Goal: Use online tool/utility: Utilize a website feature to perform a specific function

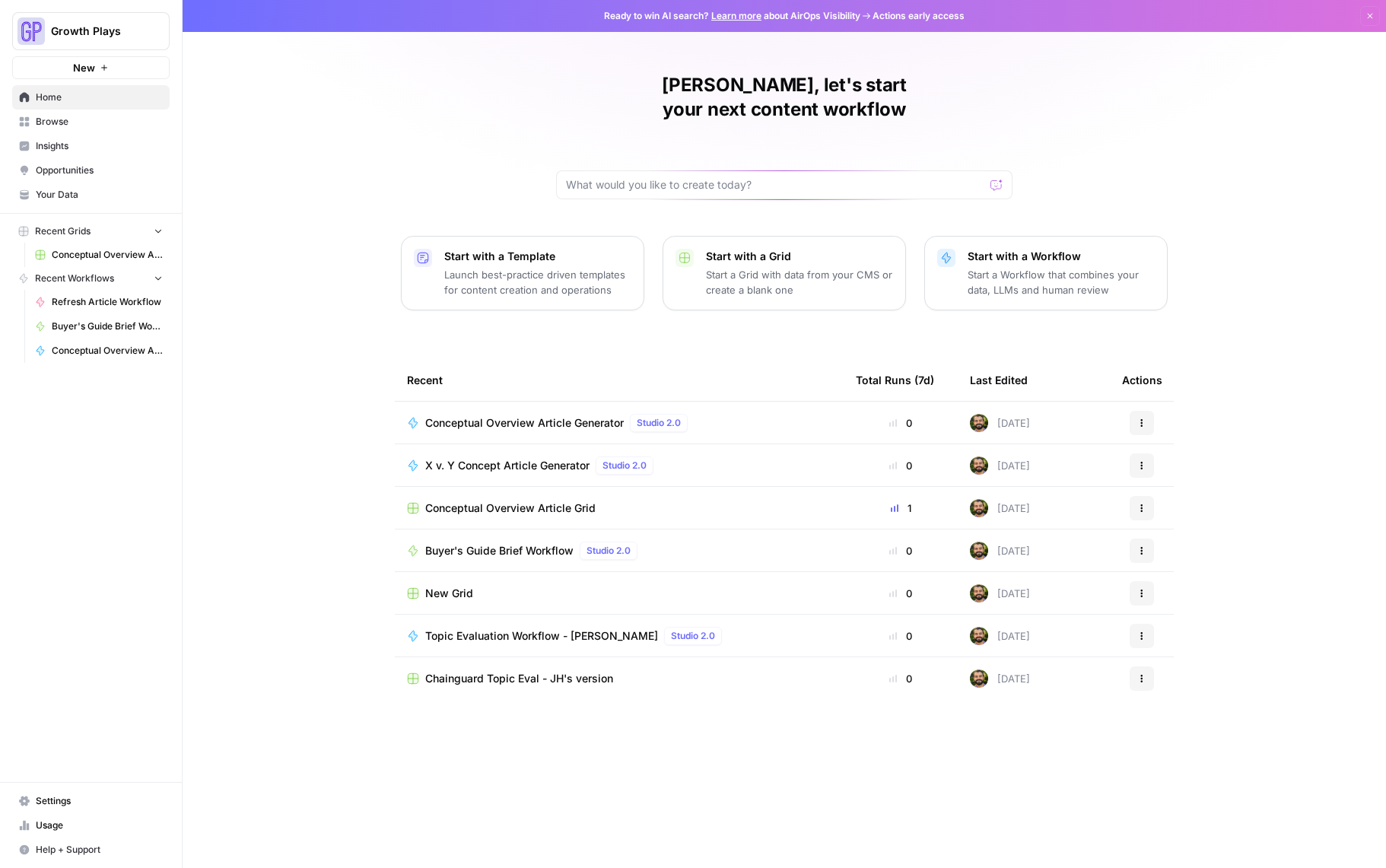
click at [491, 458] on span "X v. Y Concept Article Generator" at bounding box center [508, 465] width 165 height 15
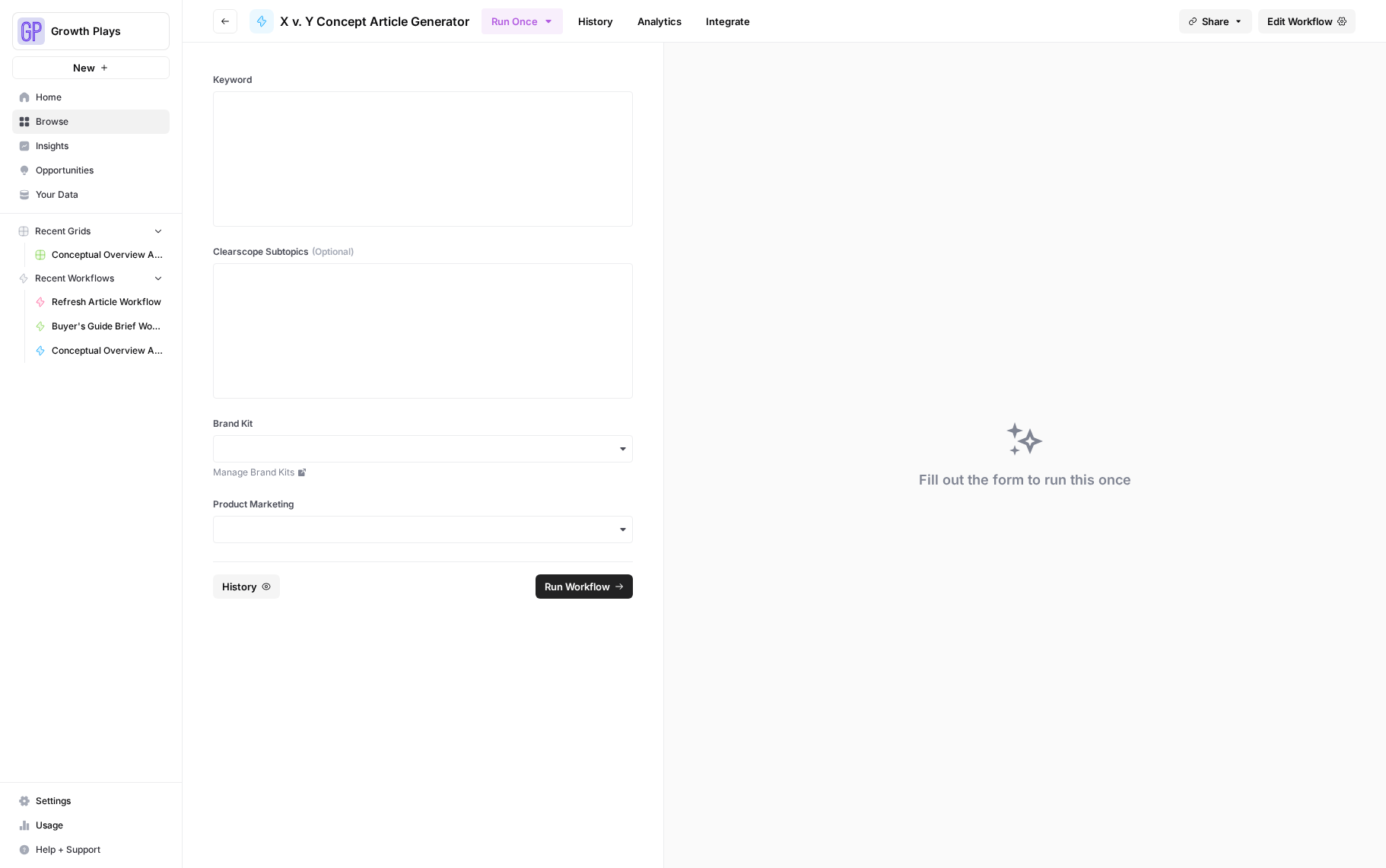
click at [592, 30] on link "History" at bounding box center [595, 21] width 53 height 24
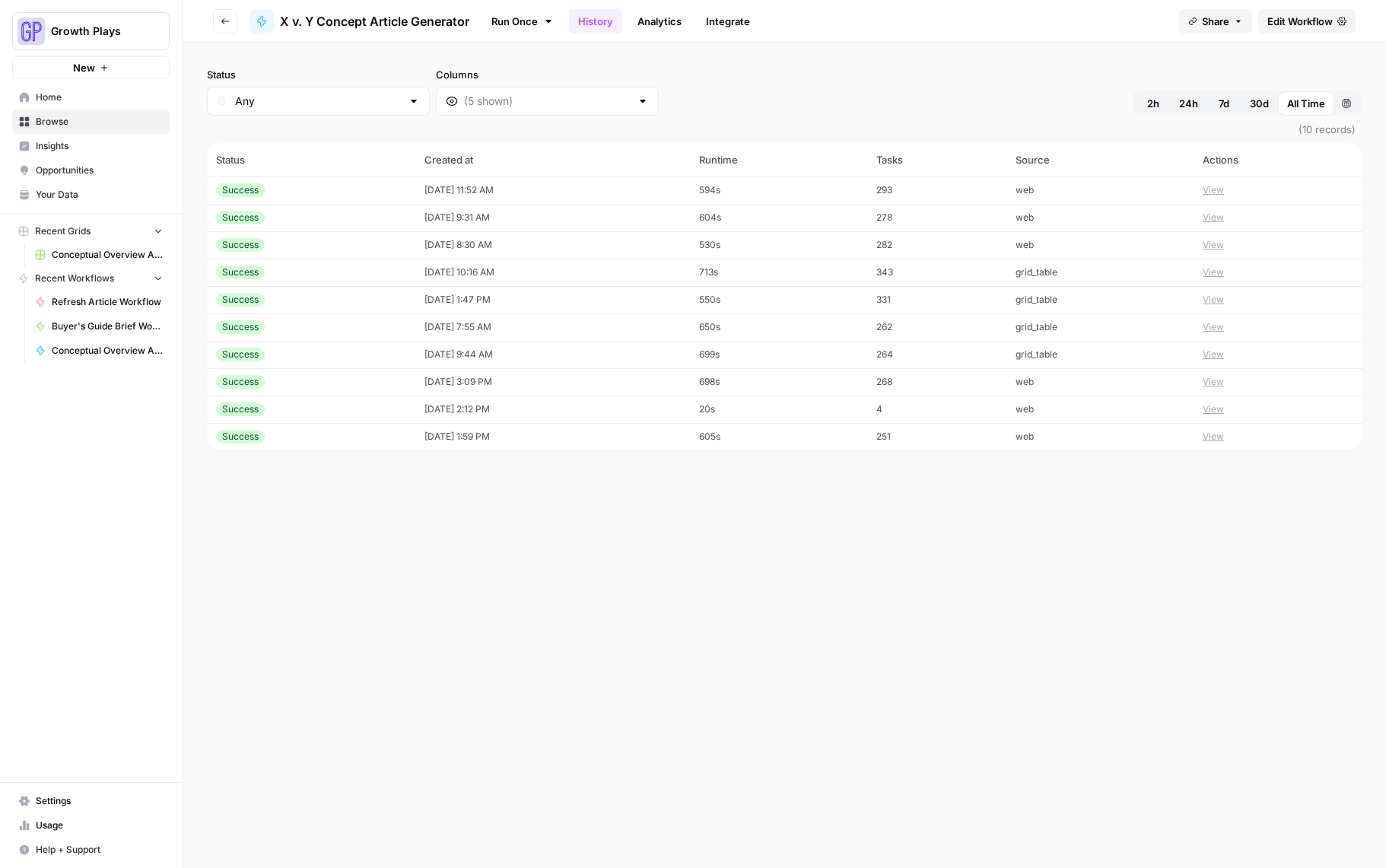
click at [1221, 191] on button "View" at bounding box center [1213, 190] width 21 height 13
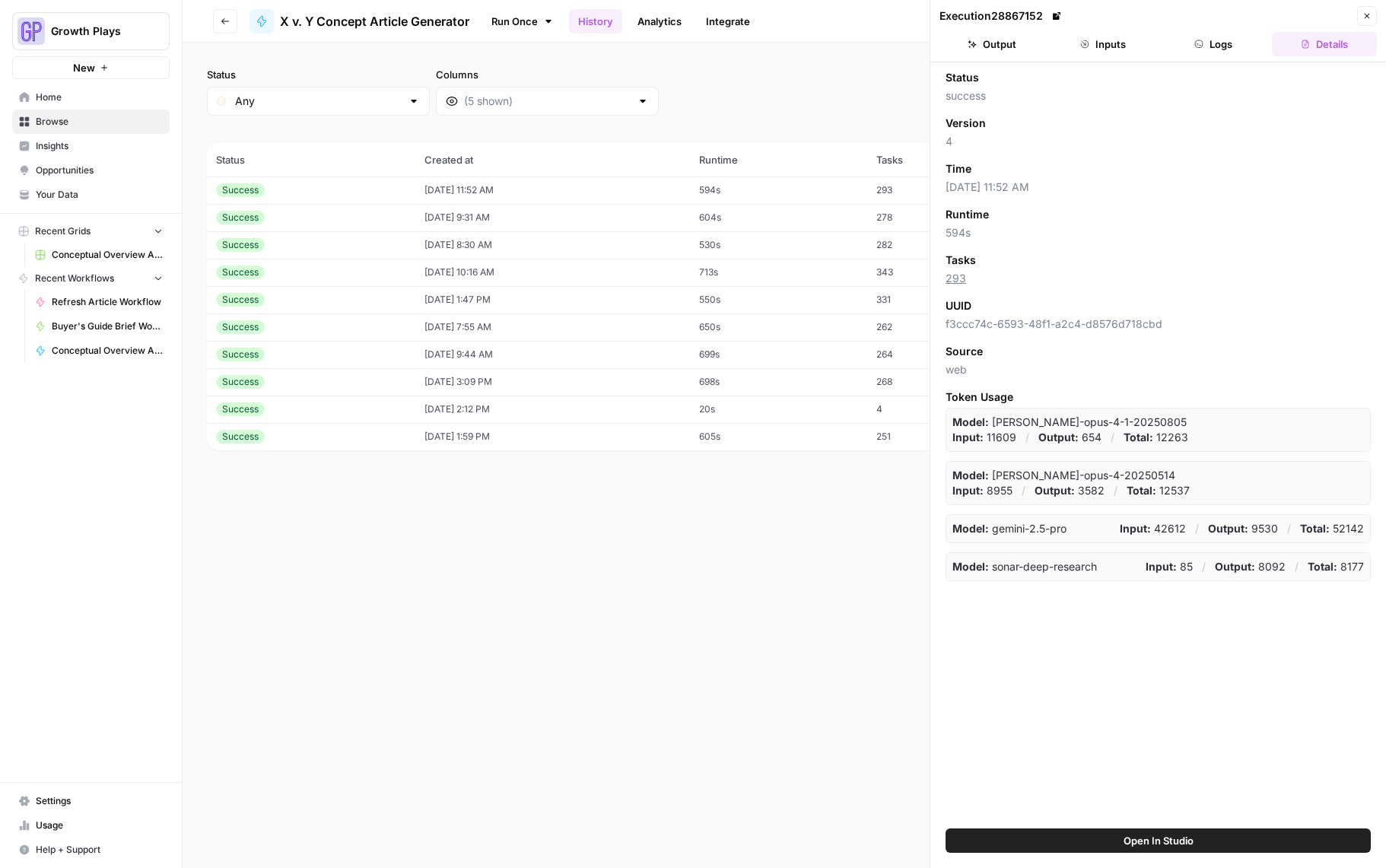
click at [991, 45] on button "Output" at bounding box center [992, 44] width 105 height 24
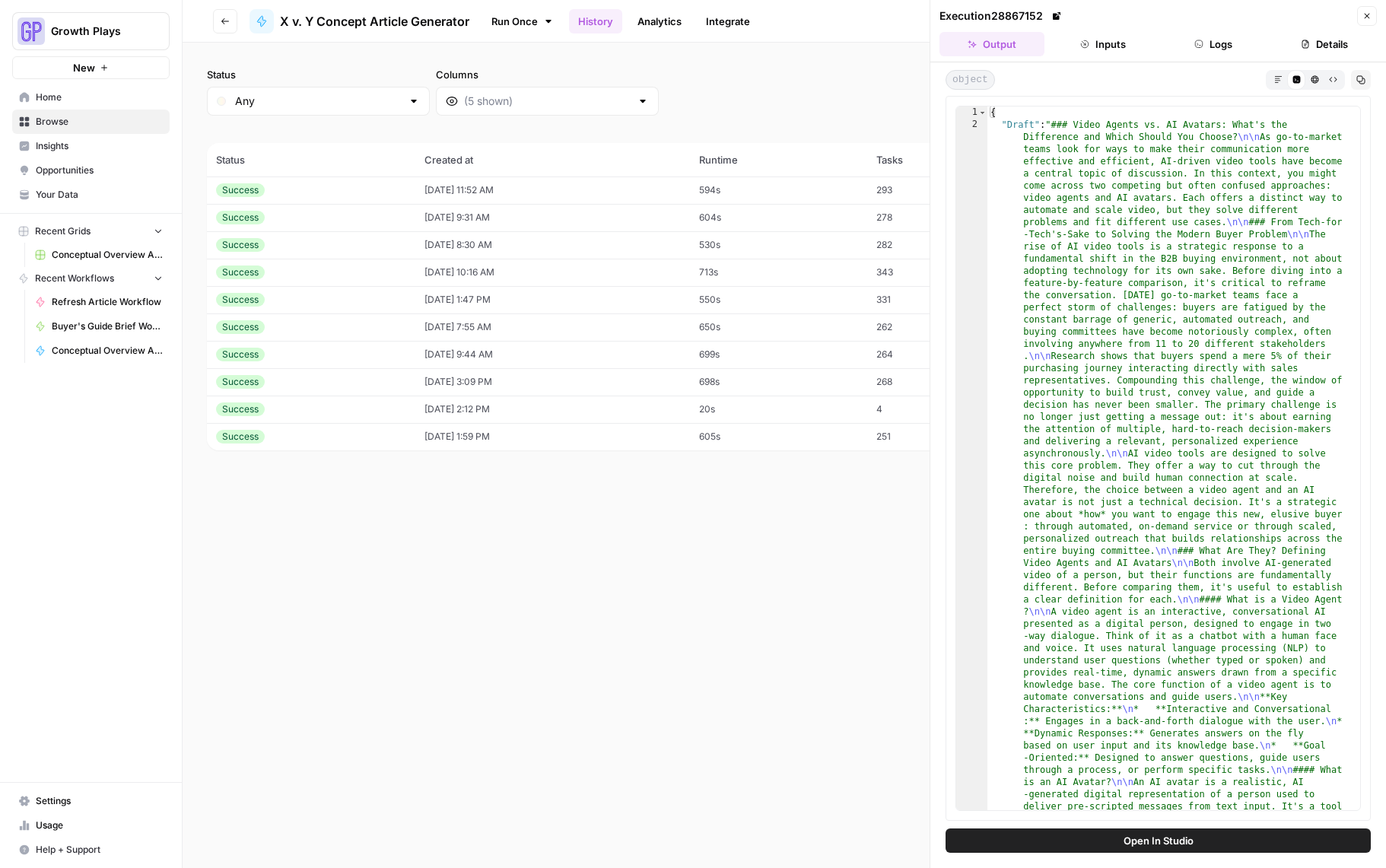
click at [1364, 13] on icon "button" at bounding box center [1367, 16] width 9 height 9
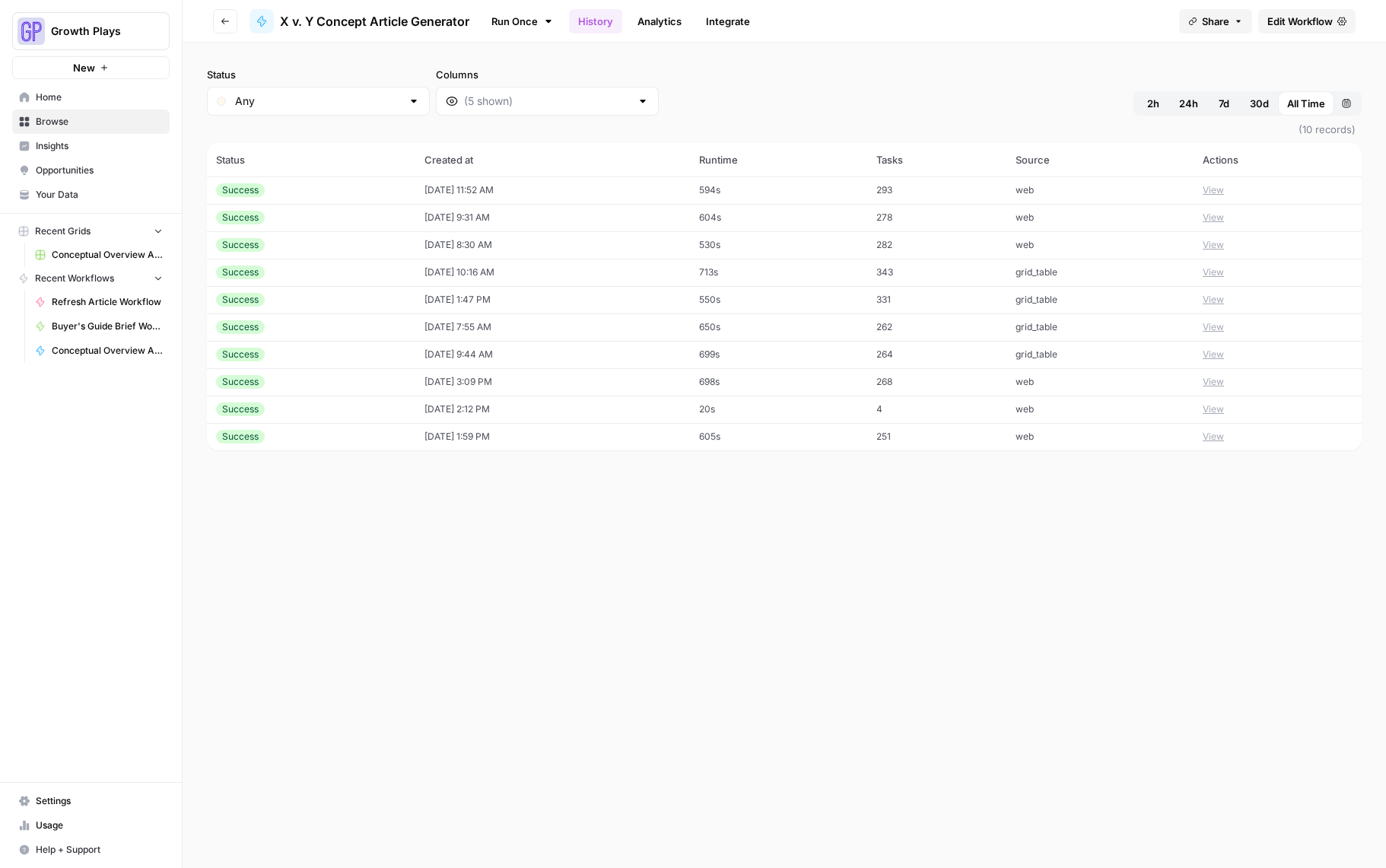
click at [1216, 220] on button "View" at bounding box center [1213, 217] width 21 height 13
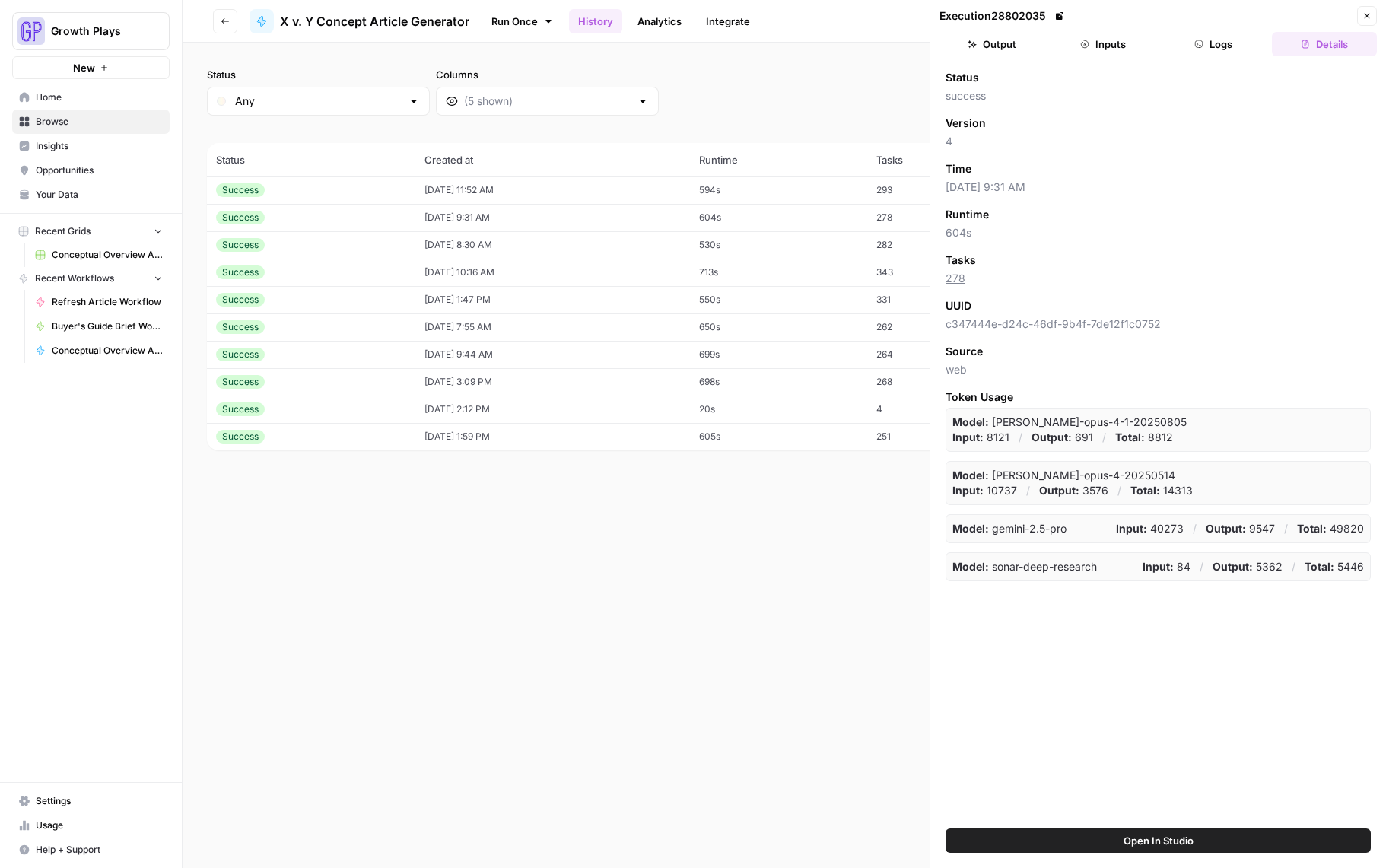
click at [1012, 52] on button "Output" at bounding box center [992, 44] width 105 height 24
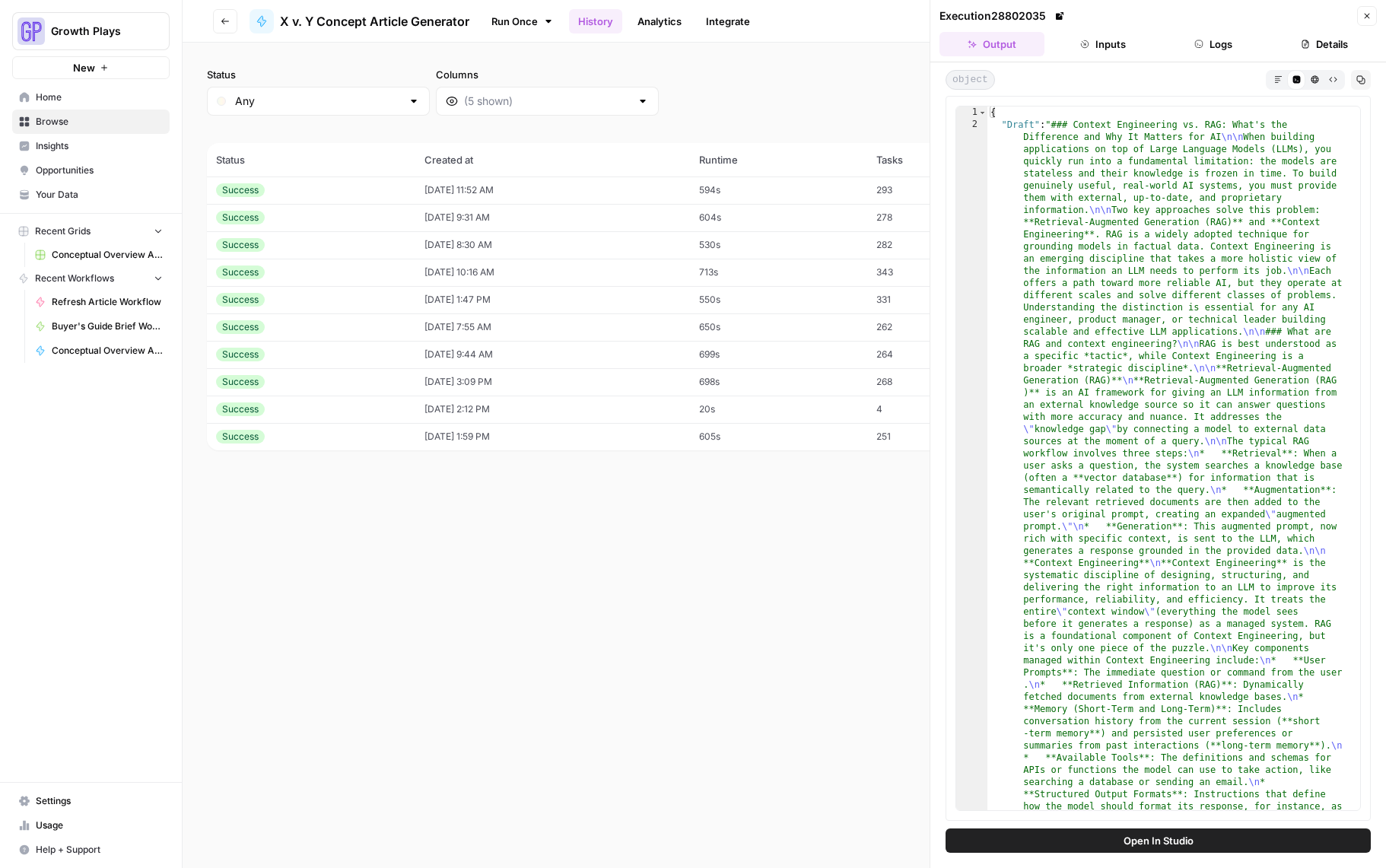
click at [1359, 14] on button "Close" at bounding box center [1366, 16] width 20 height 20
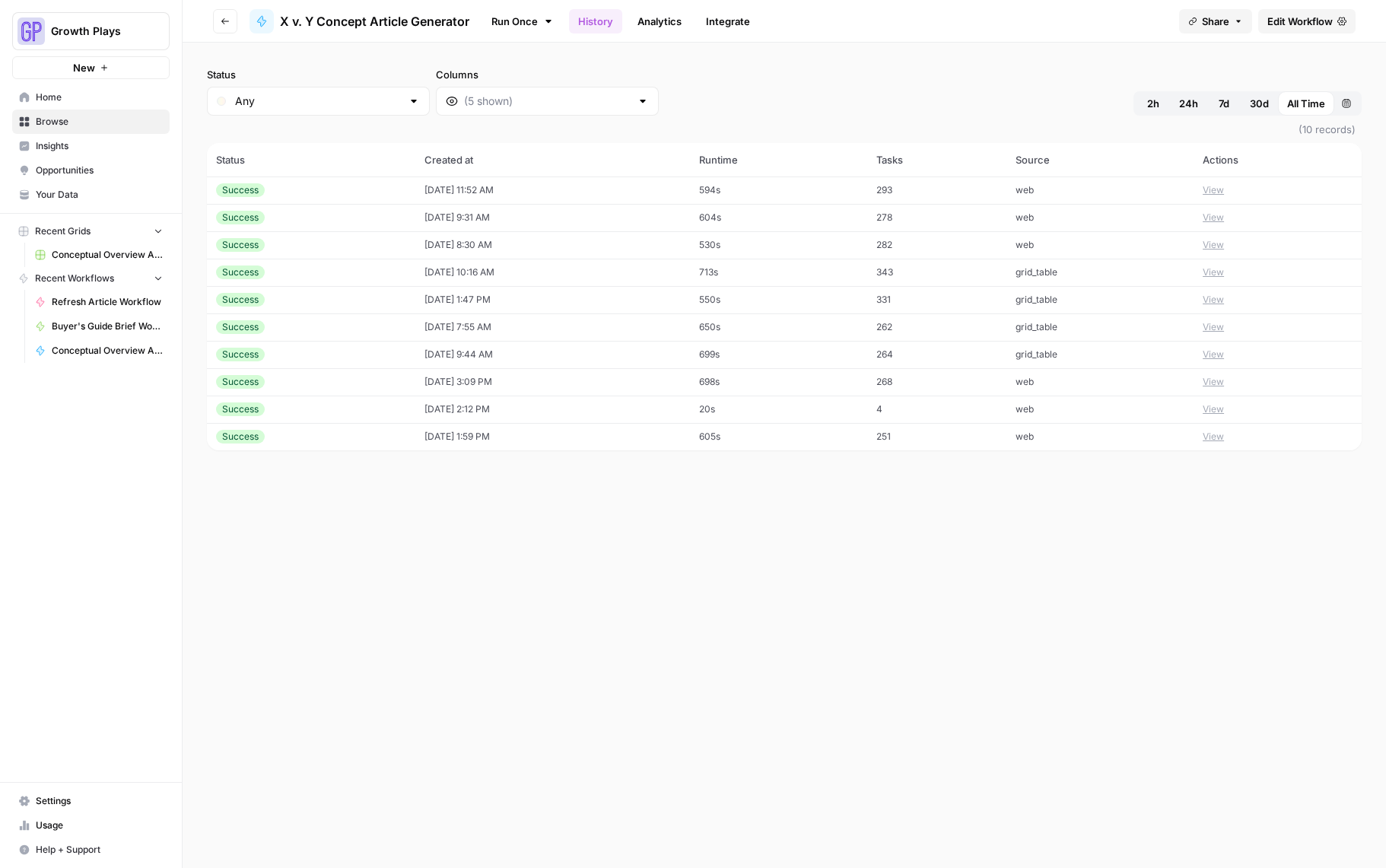
click at [1224, 245] on button "View" at bounding box center [1213, 244] width 21 height 13
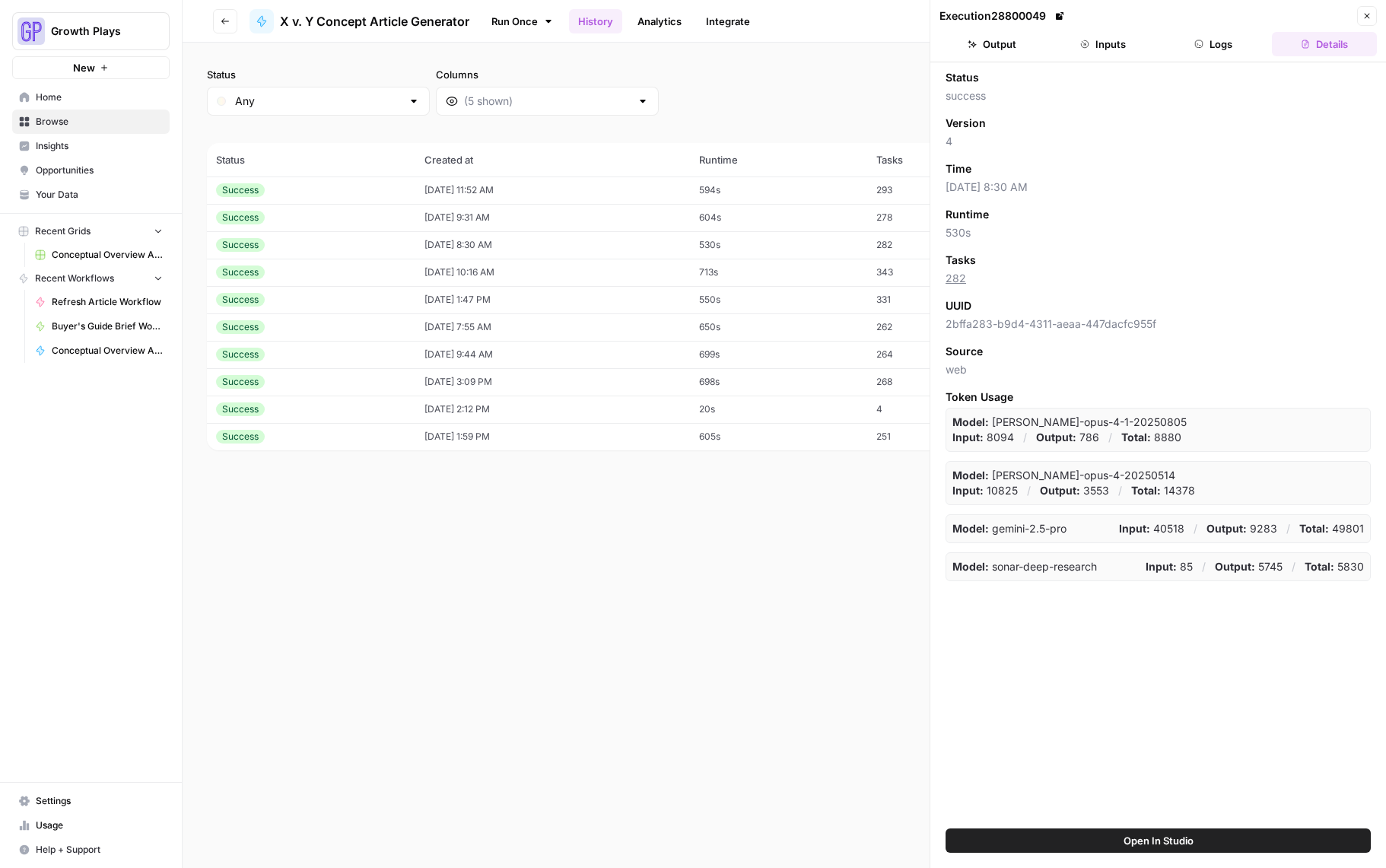
click at [1008, 42] on button "Output" at bounding box center [992, 44] width 105 height 24
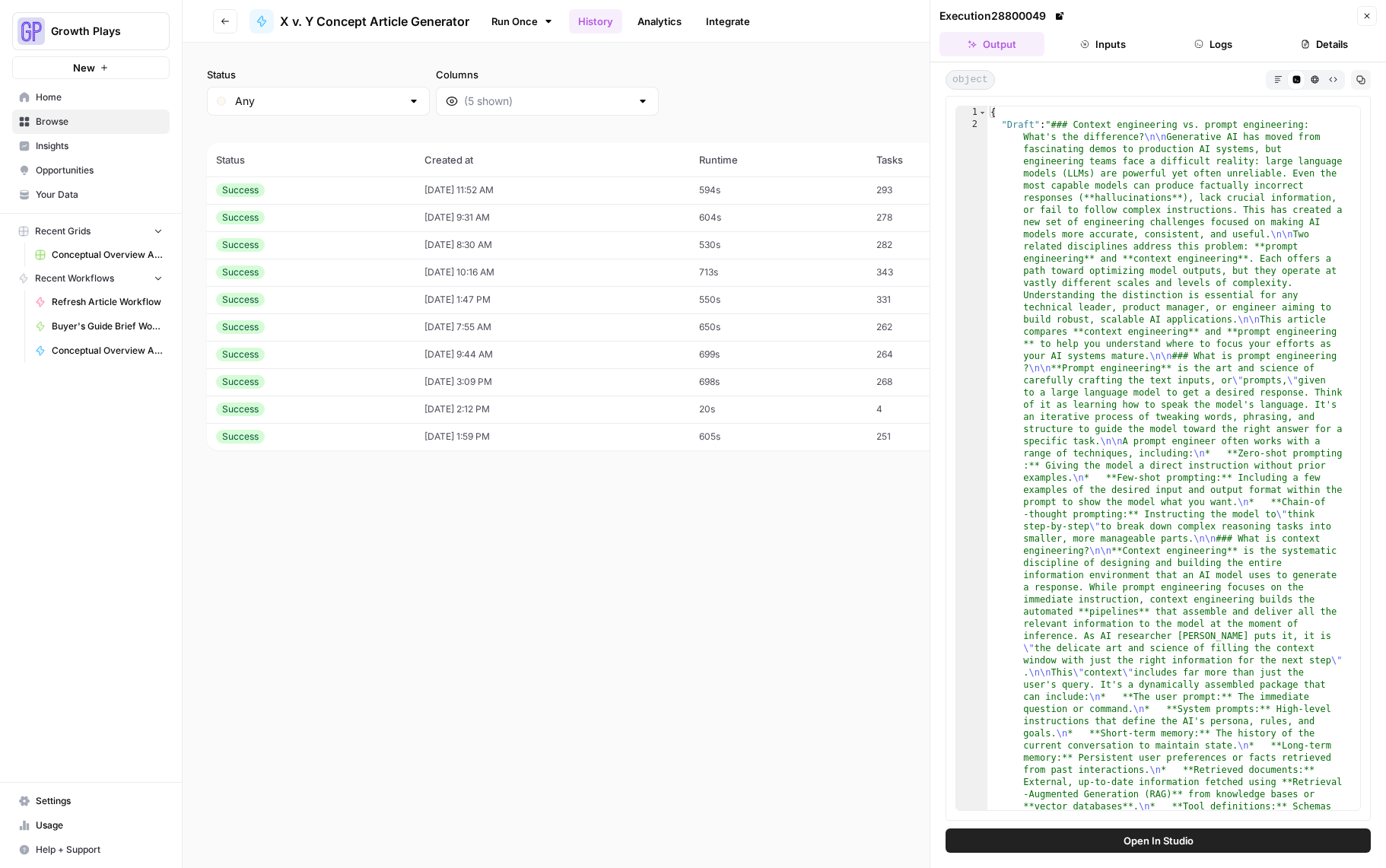
click at [1364, 22] on button "Close" at bounding box center [1366, 16] width 20 height 20
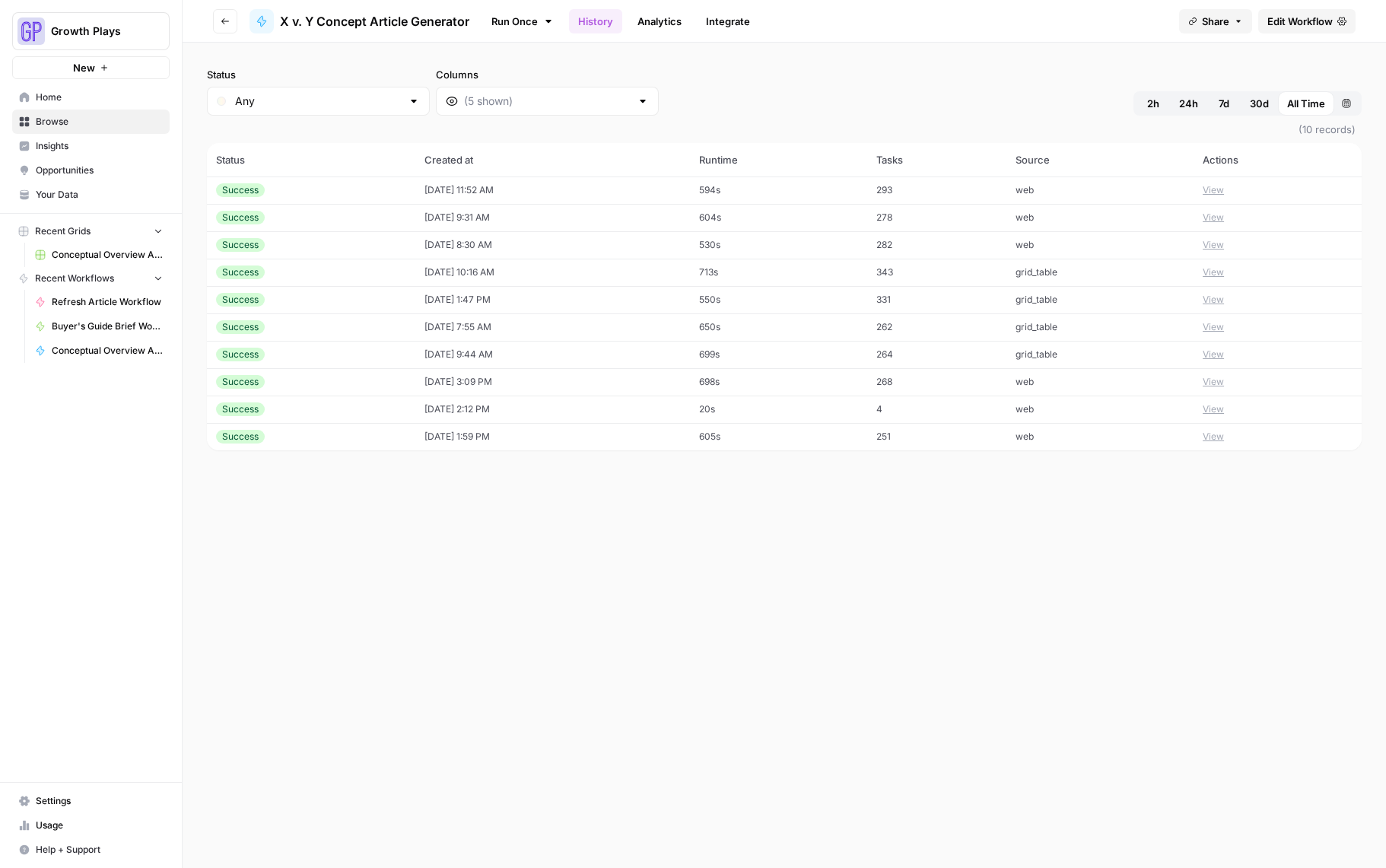
click at [1224, 269] on button "View" at bounding box center [1213, 272] width 21 height 13
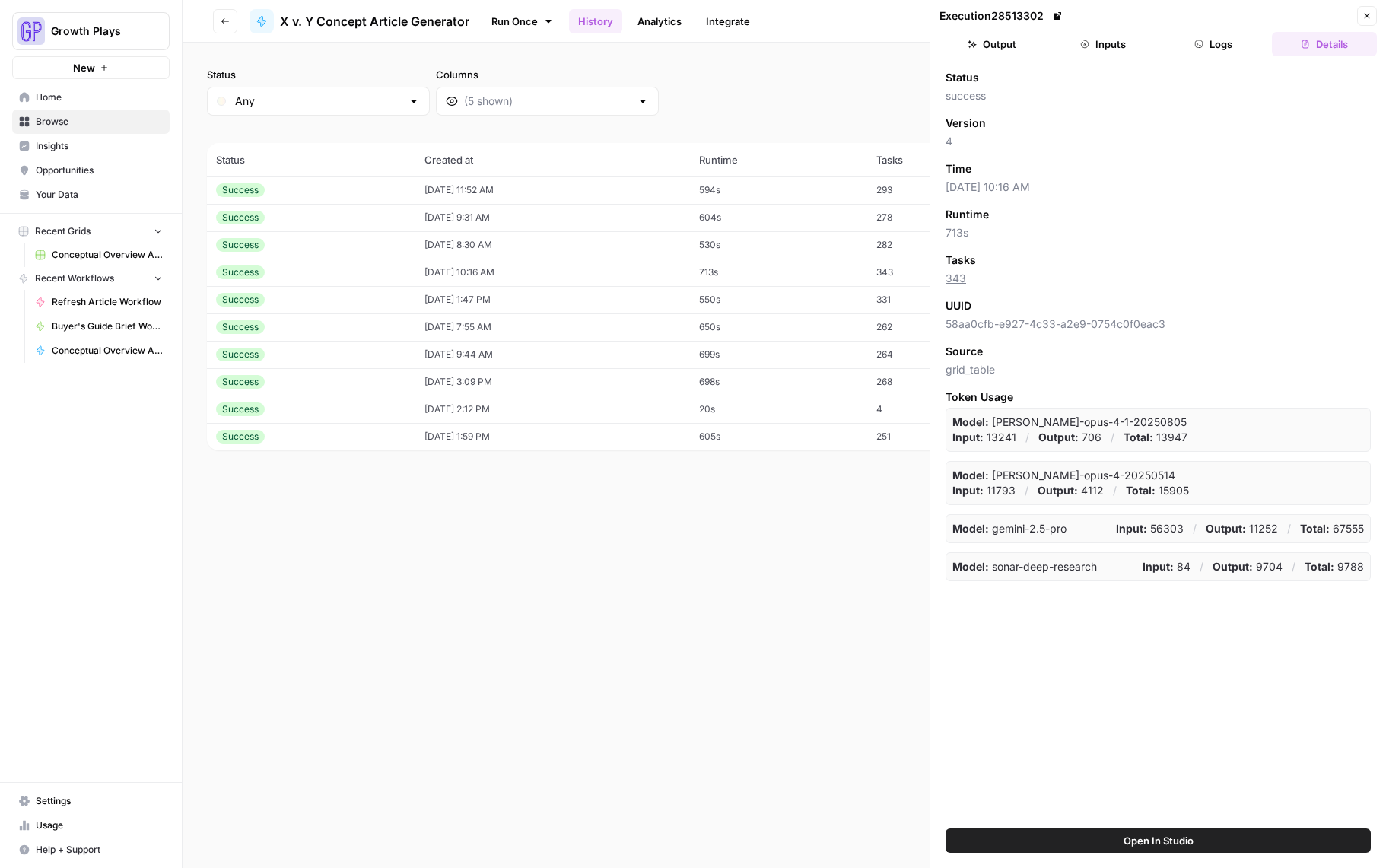
click at [997, 42] on button "Output" at bounding box center [992, 44] width 105 height 24
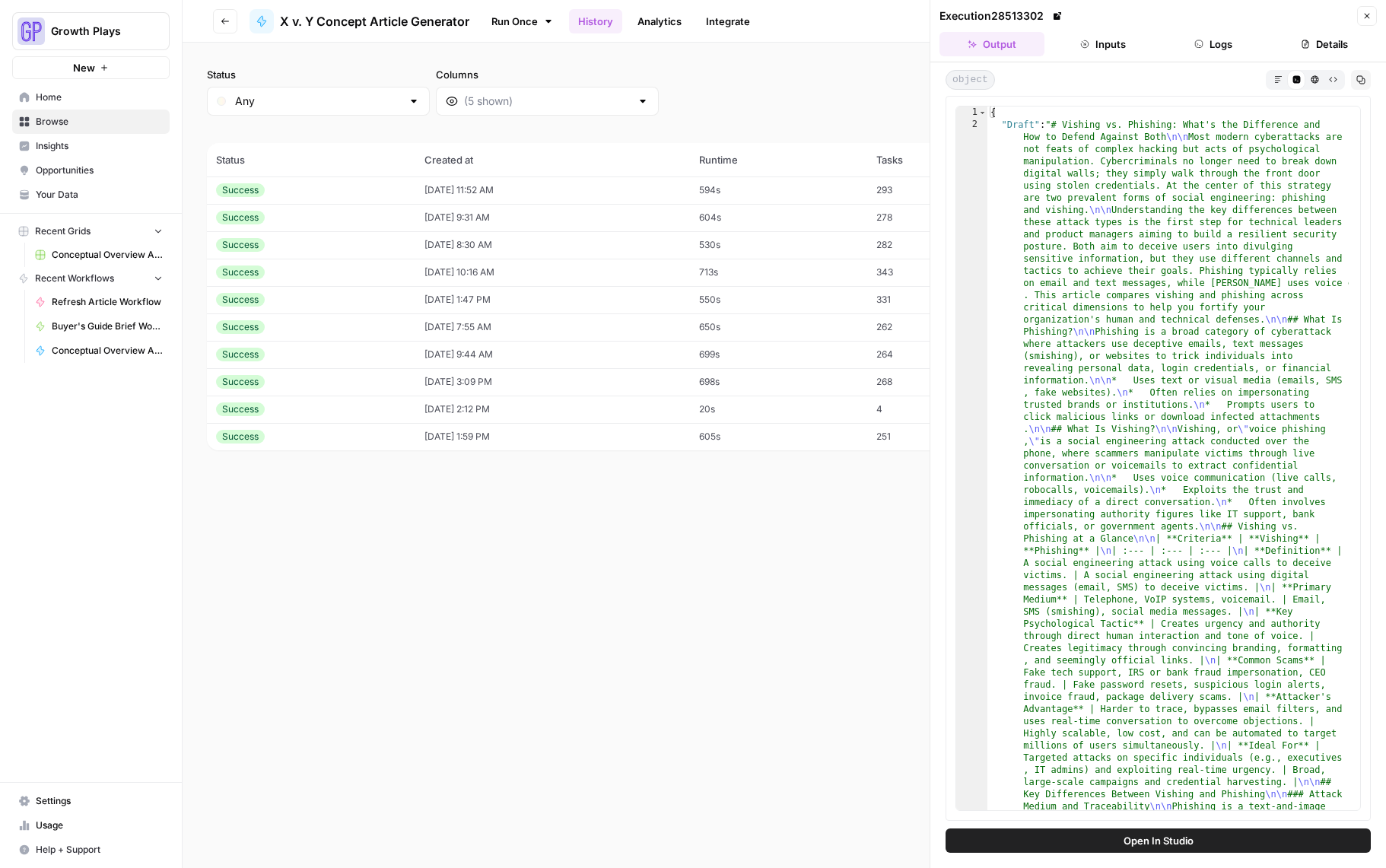
click at [1319, 81] on icon "button" at bounding box center [1315, 79] width 9 height 9
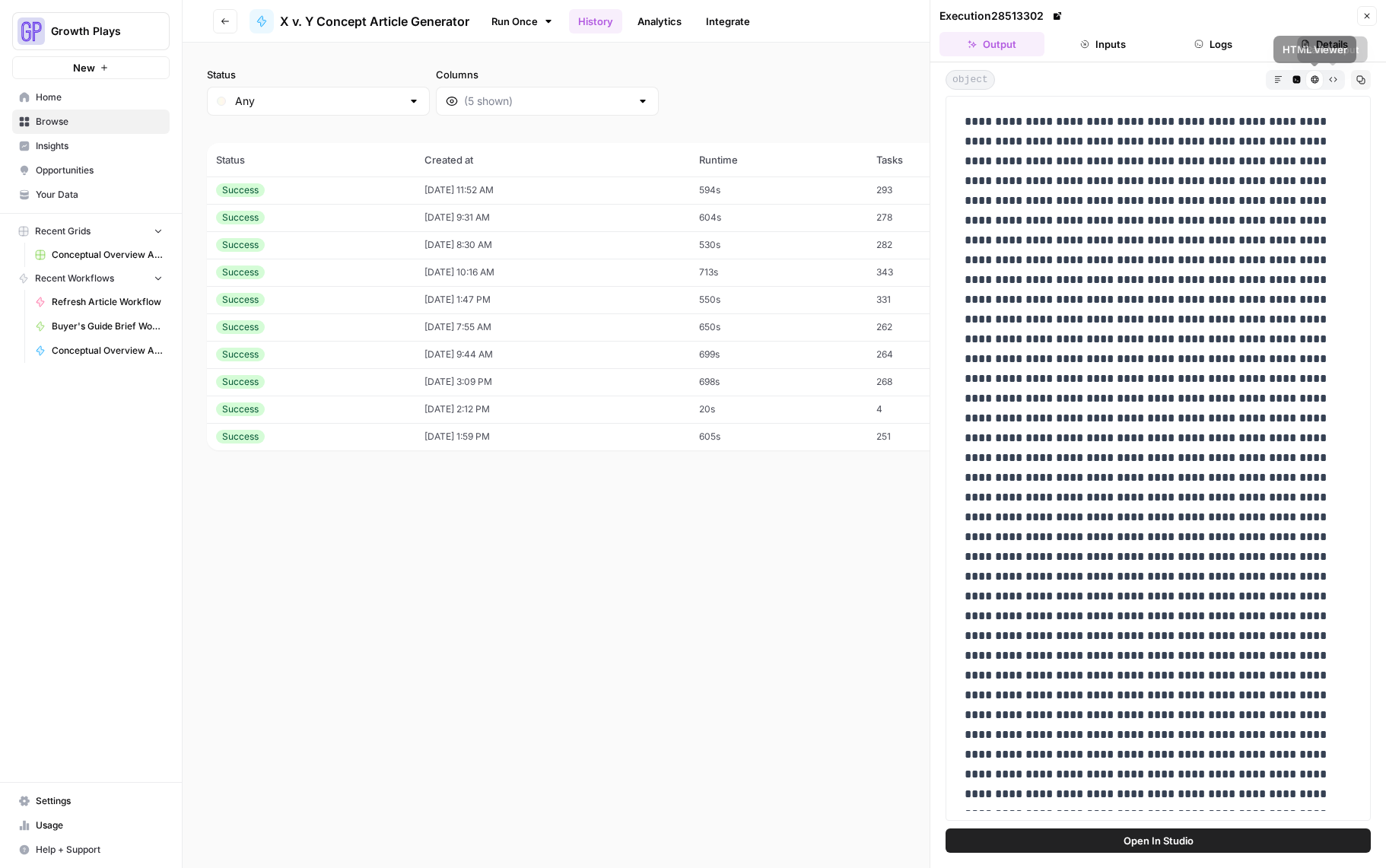
click at [1332, 85] on button "Raw Output" at bounding box center [1333, 78] width 18 height 18
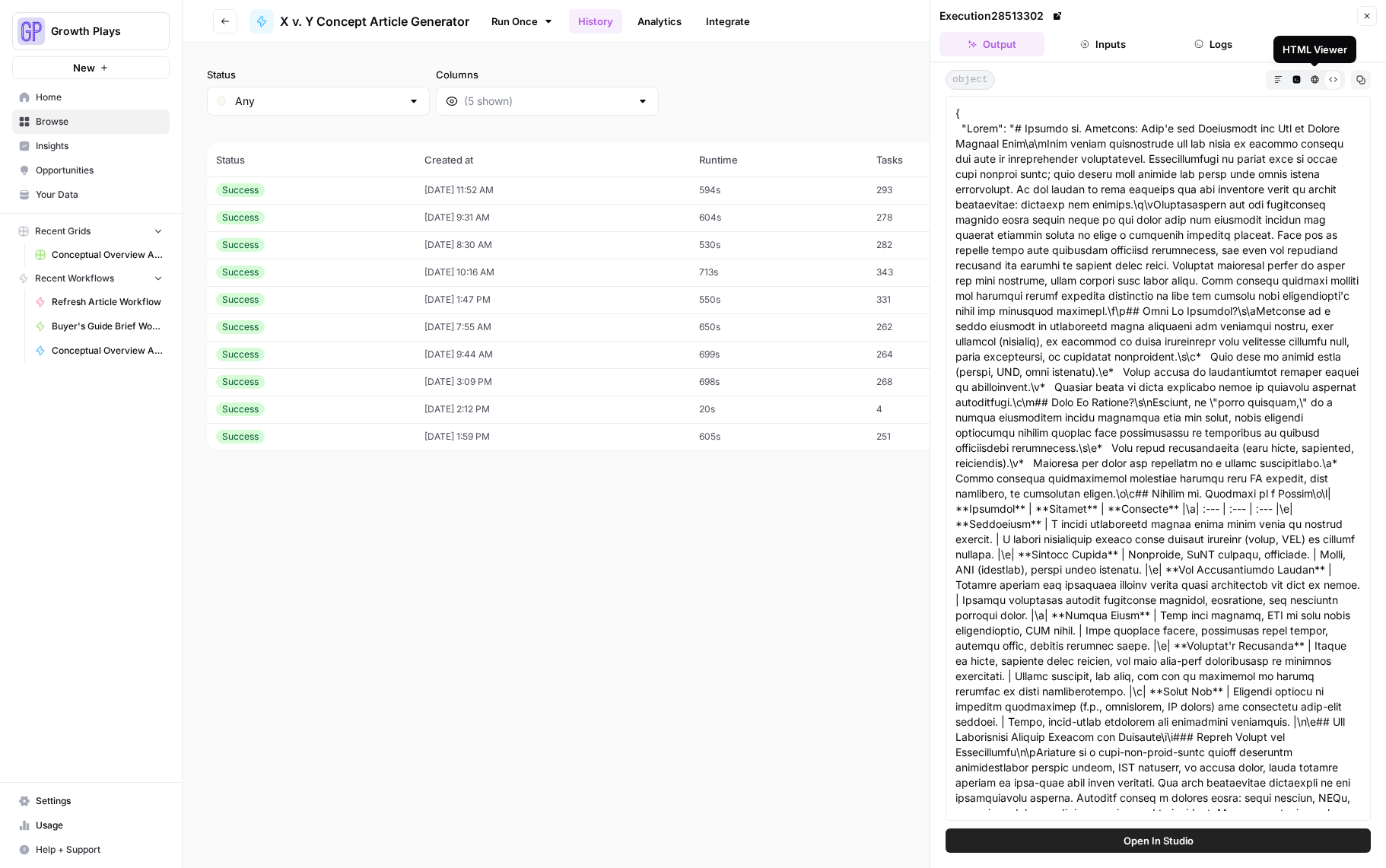
click at [1309, 81] on button "HTML Viewer" at bounding box center [1314, 78] width 18 height 18
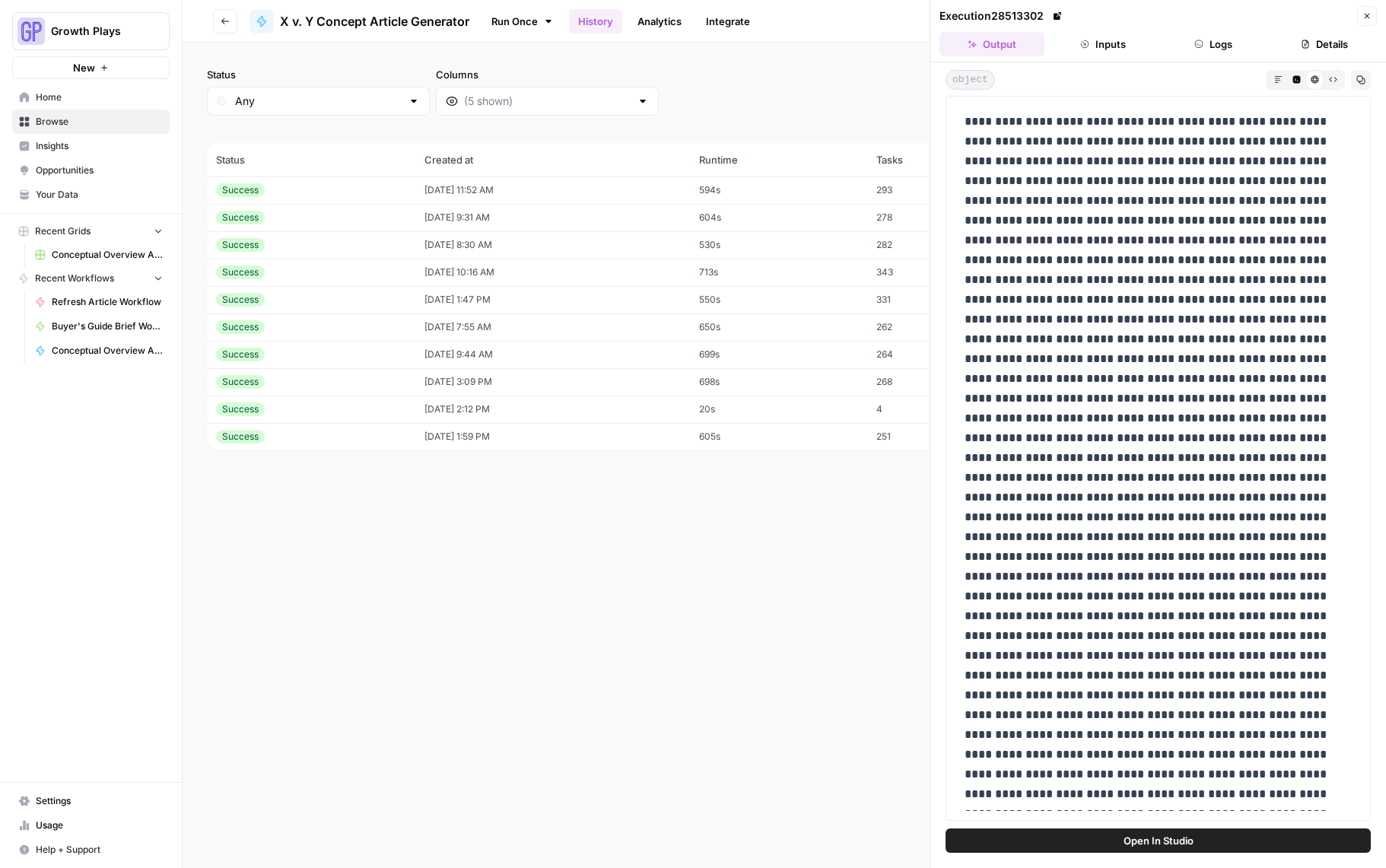
click at [1272, 87] on button "Markdown" at bounding box center [1278, 78] width 18 height 18
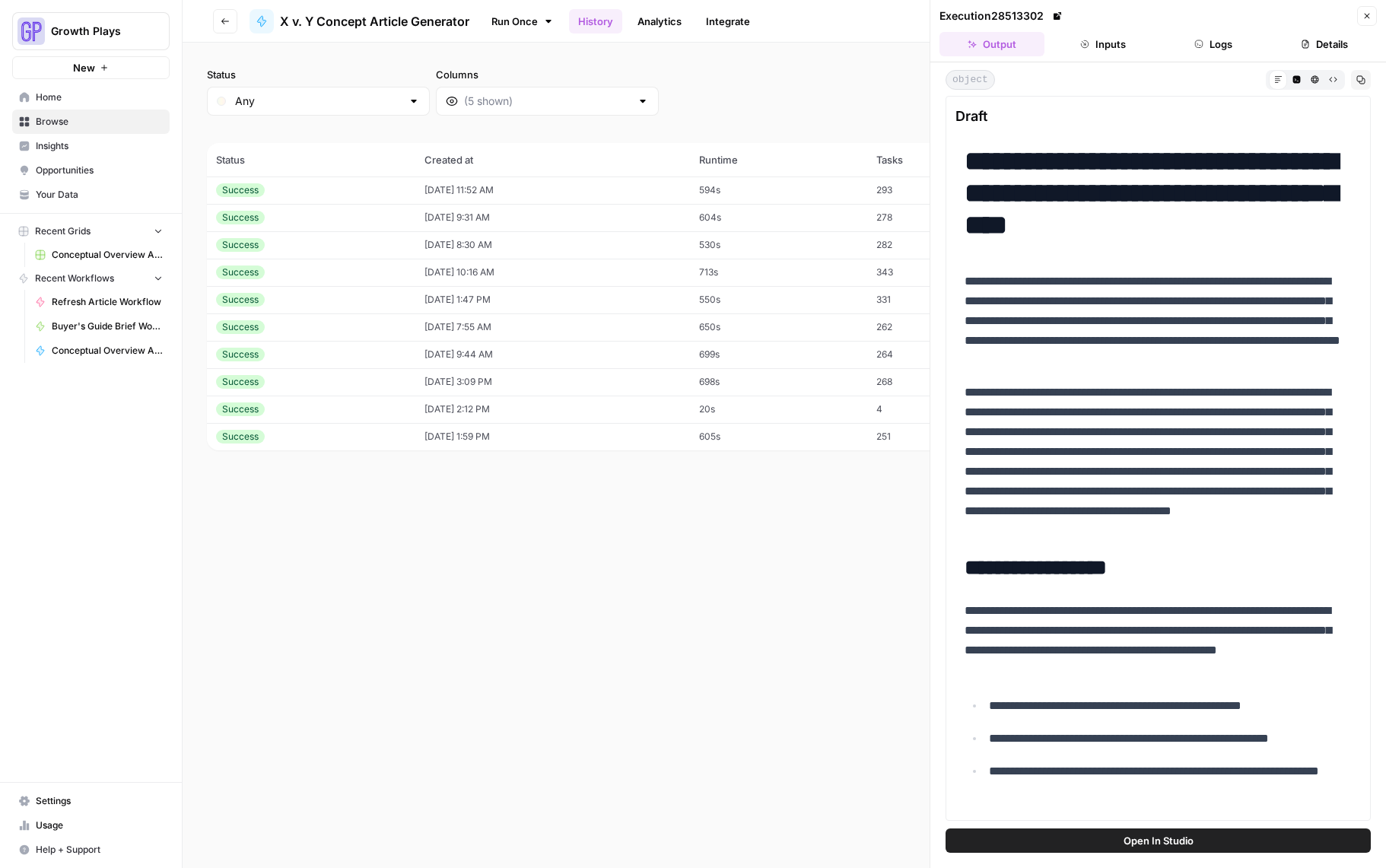
click at [64, 228] on span "Recent Grids" at bounding box center [63, 230] width 56 height 13
click at [42, 100] on span "Home" at bounding box center [100, 97] width 127 height 13
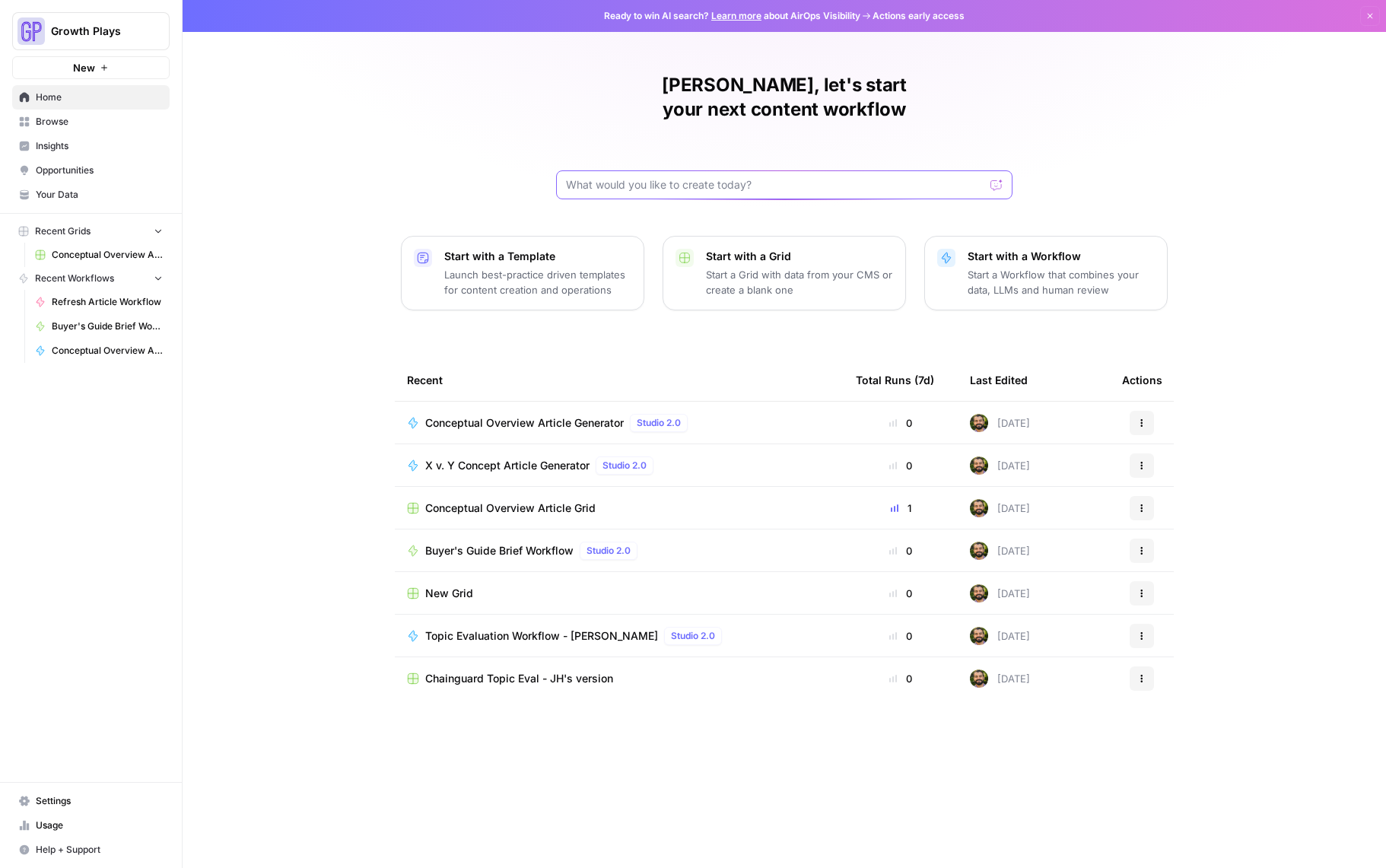
click at [751, 177] on input "text" at bounding box center [775, 184] width 418 height 15
type input "vs"
click button "Send" at bounding box center [997, 184] width 20 height 20
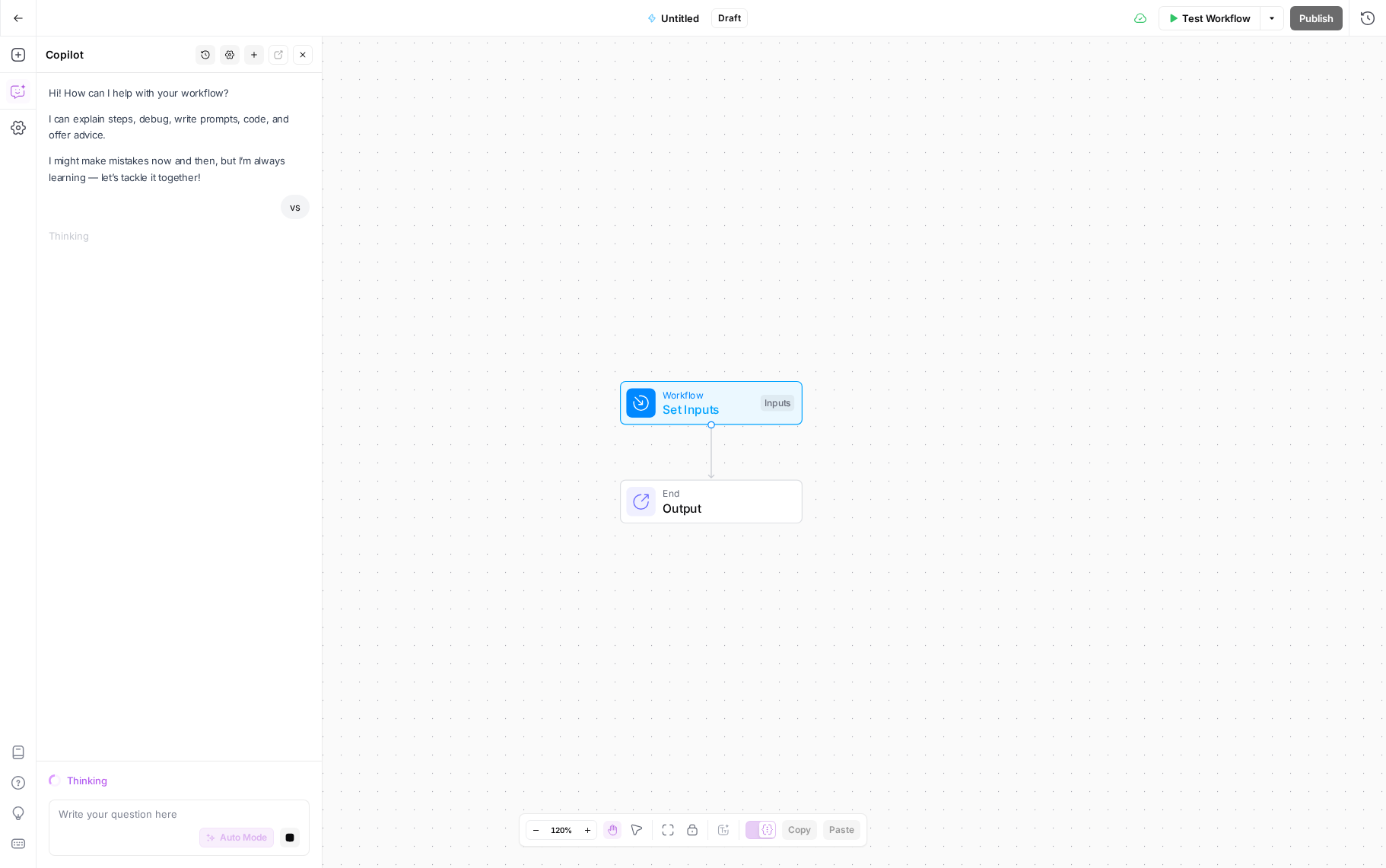
click at [16, 23] on icon "button" at bounding box center [19, 19] width 11 height 11
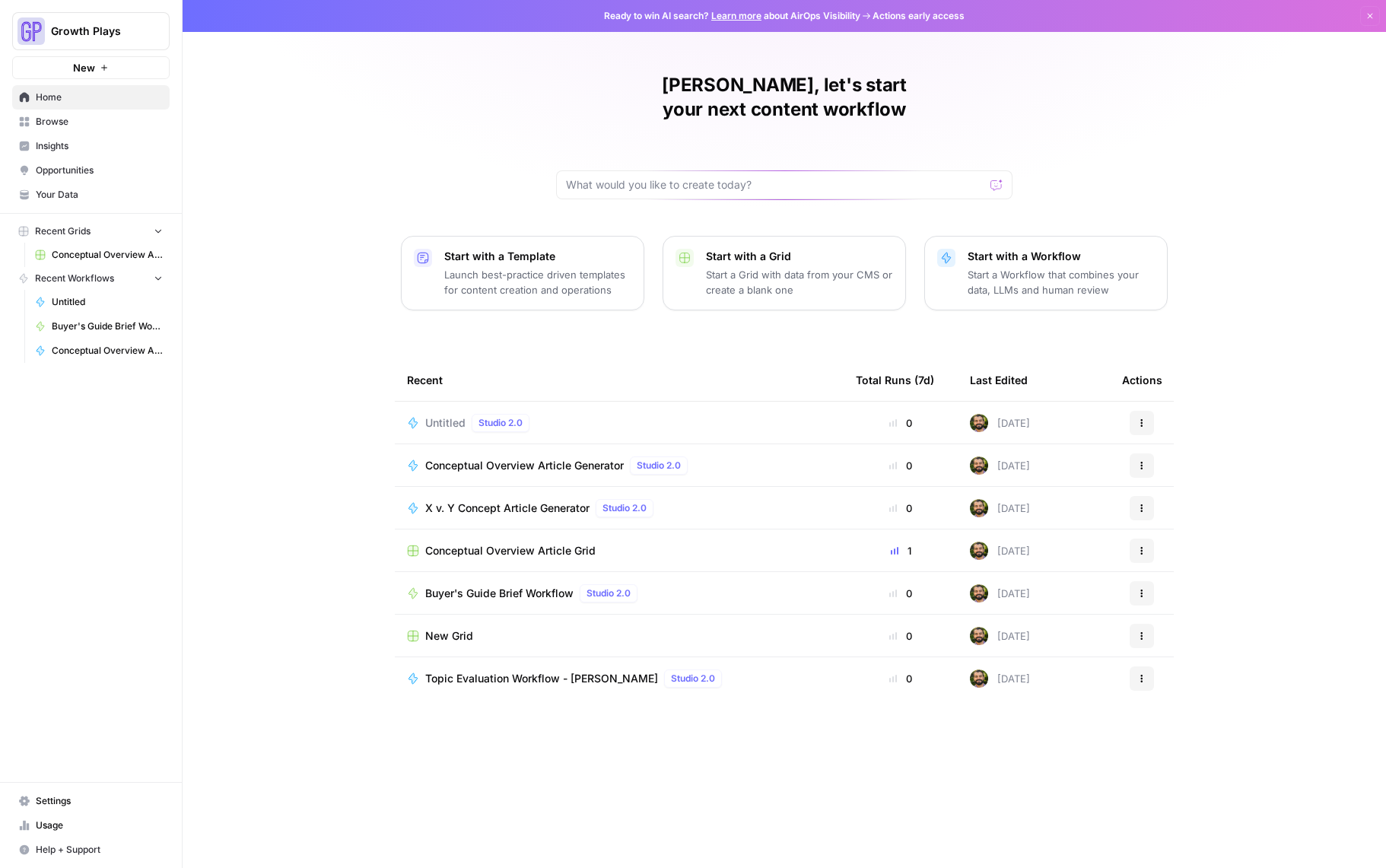
click at [74, 125] on span "Browse" at bounding box center [100, 121] width 127 height 13
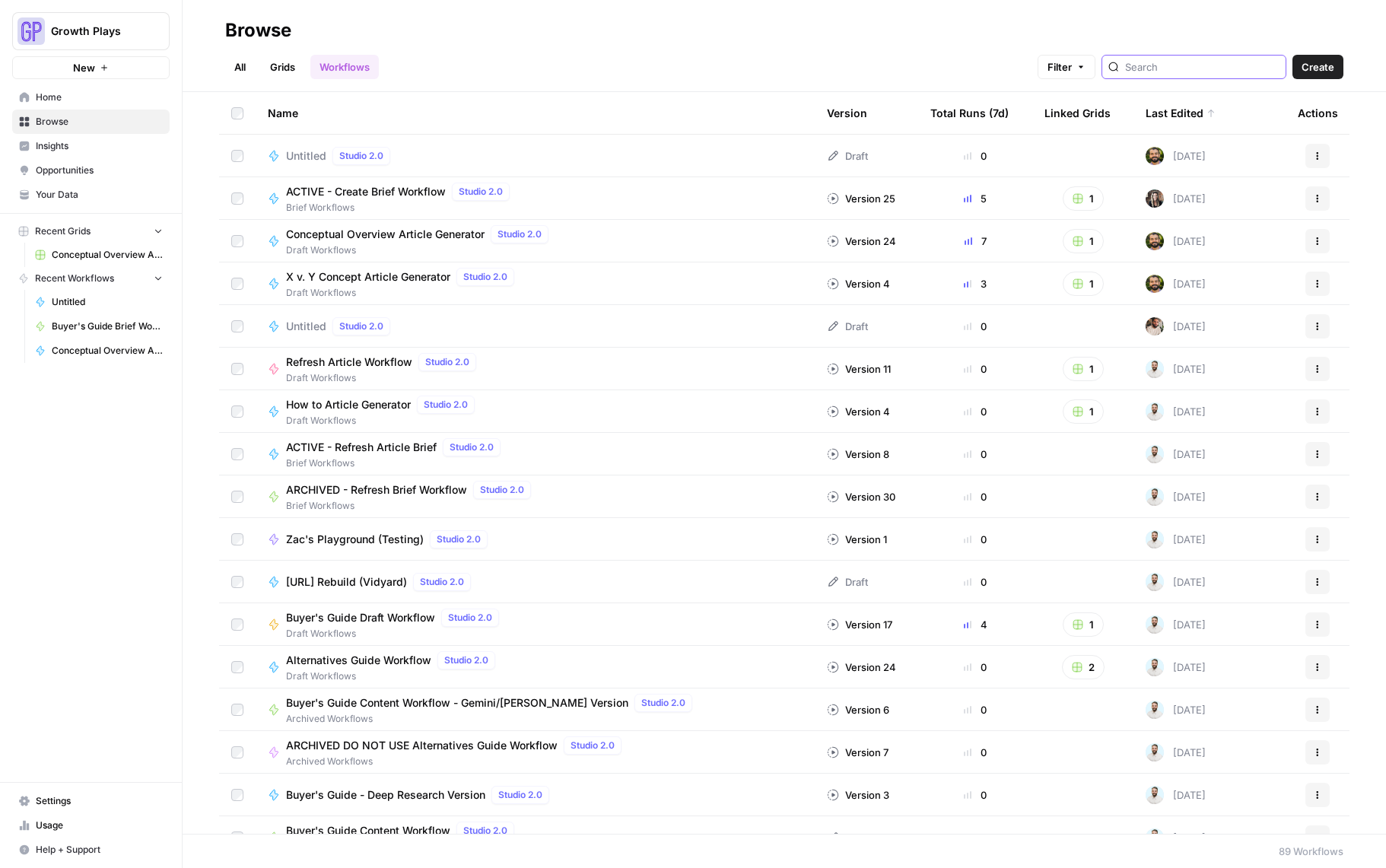
click at [1221, 71] on input "search" at bounding box center [1202, 67] width 154 height 15
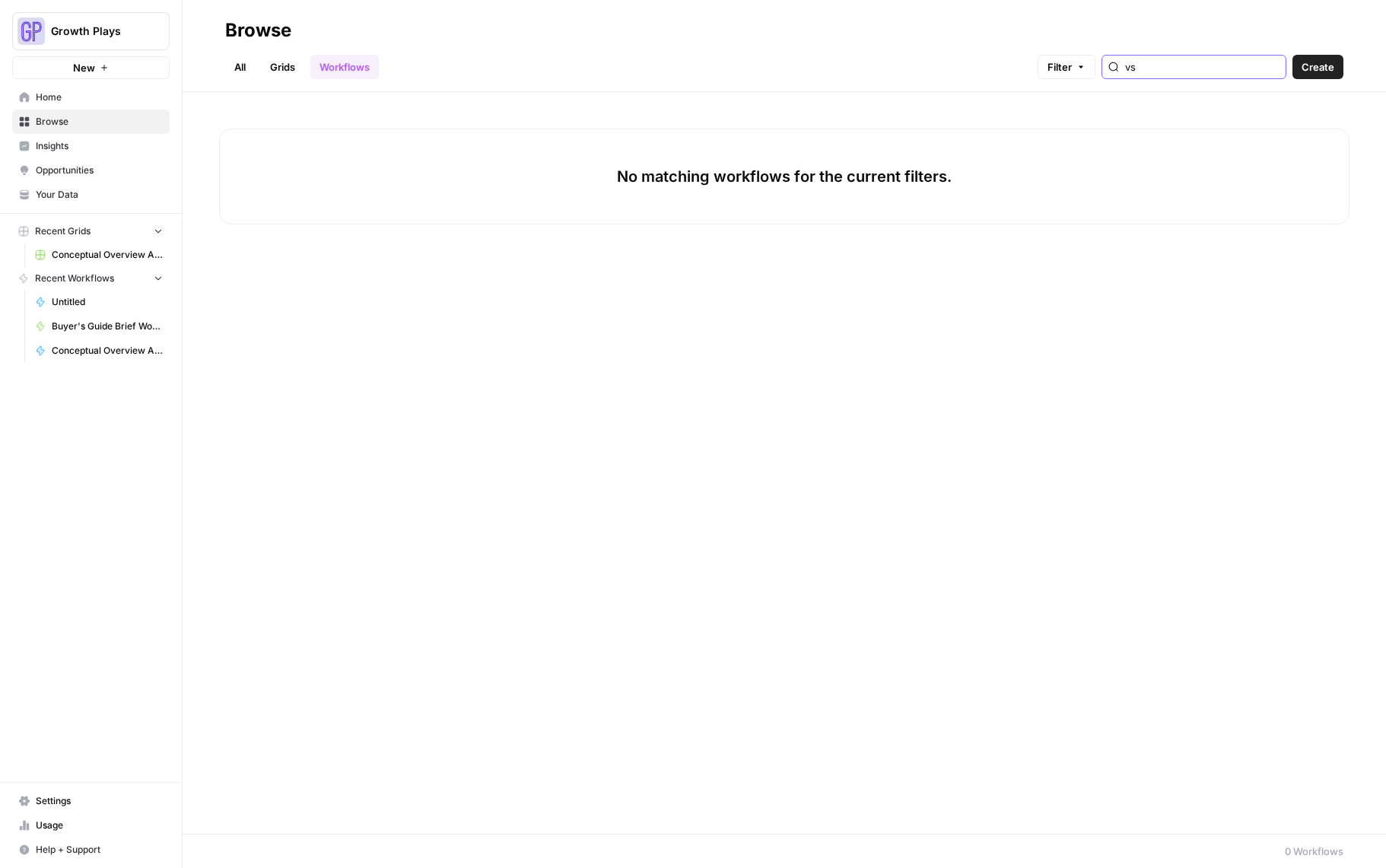
type input "v"
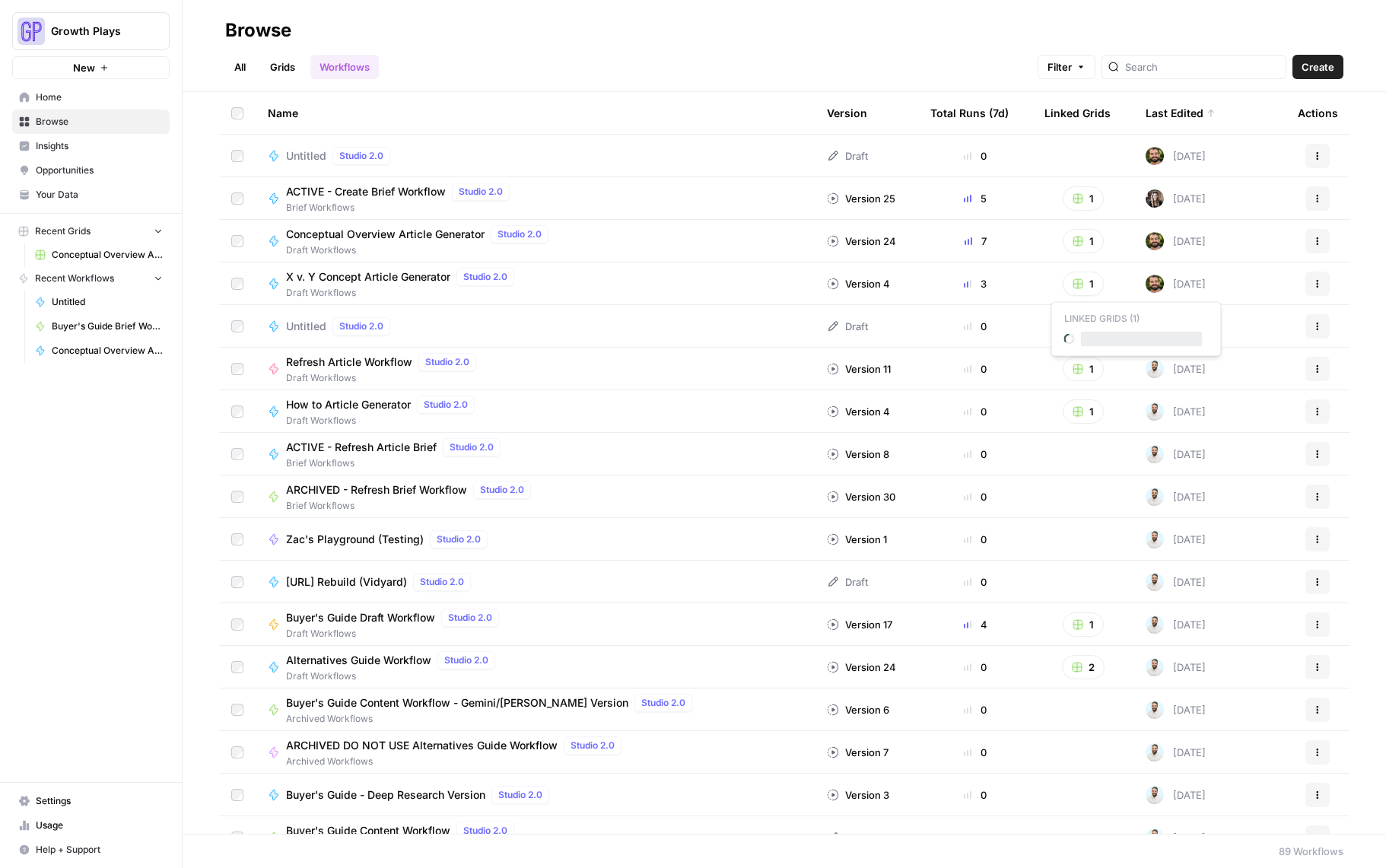
click at [1073, 280] on rect "button" at bounding box center [1078, 284] width 9 height 9
click at [1105, 338] on span "X vs. Y Conceptual Articles" at bounding box center [1142, 338] width 121 height 15
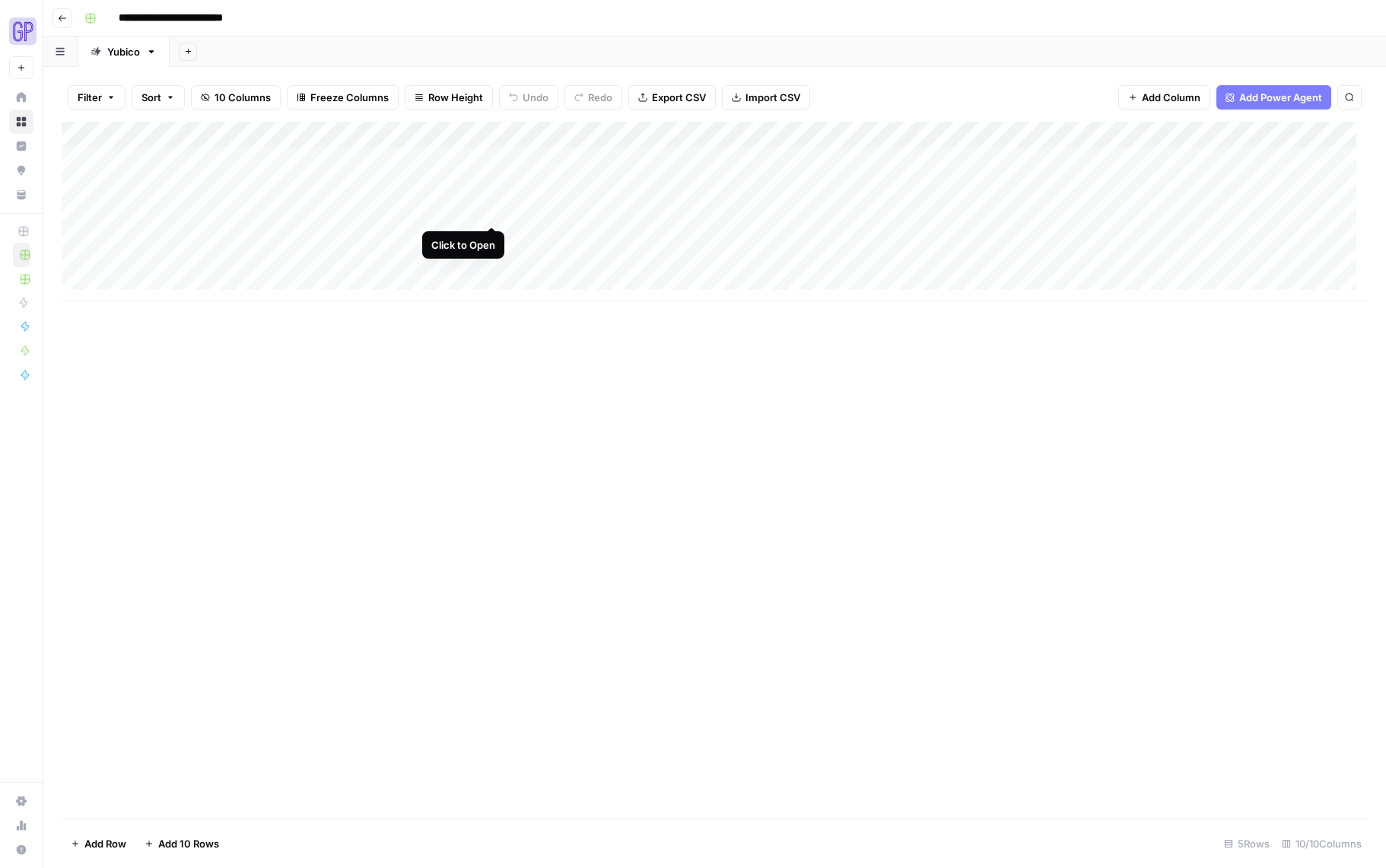
click at [487, 211] on div "Add Column" at bounding box center [715, 211] width 1306 height 179
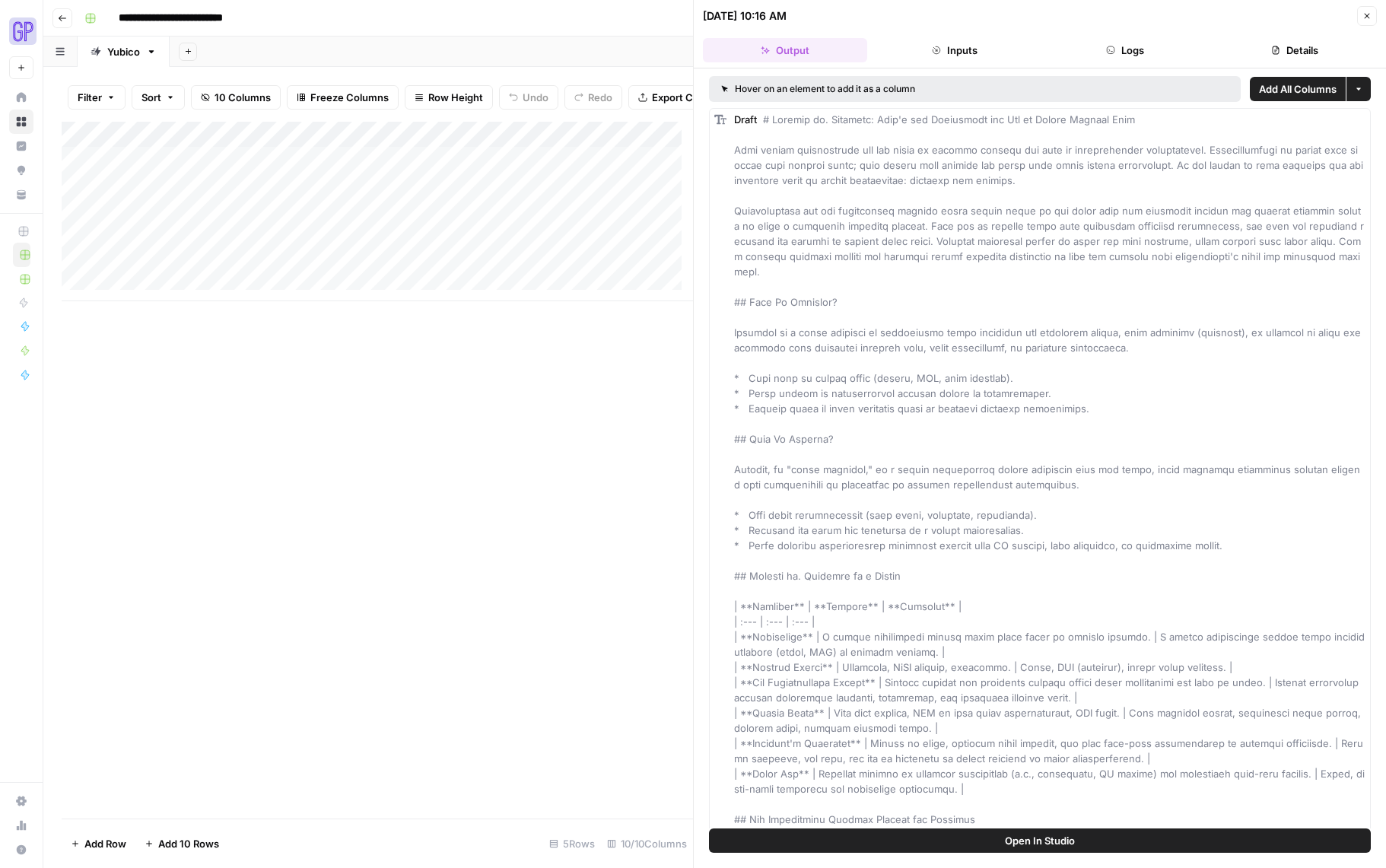
click at [1365, 18] on icon "button" at bounding box center [1367, 16] width 5 height 5
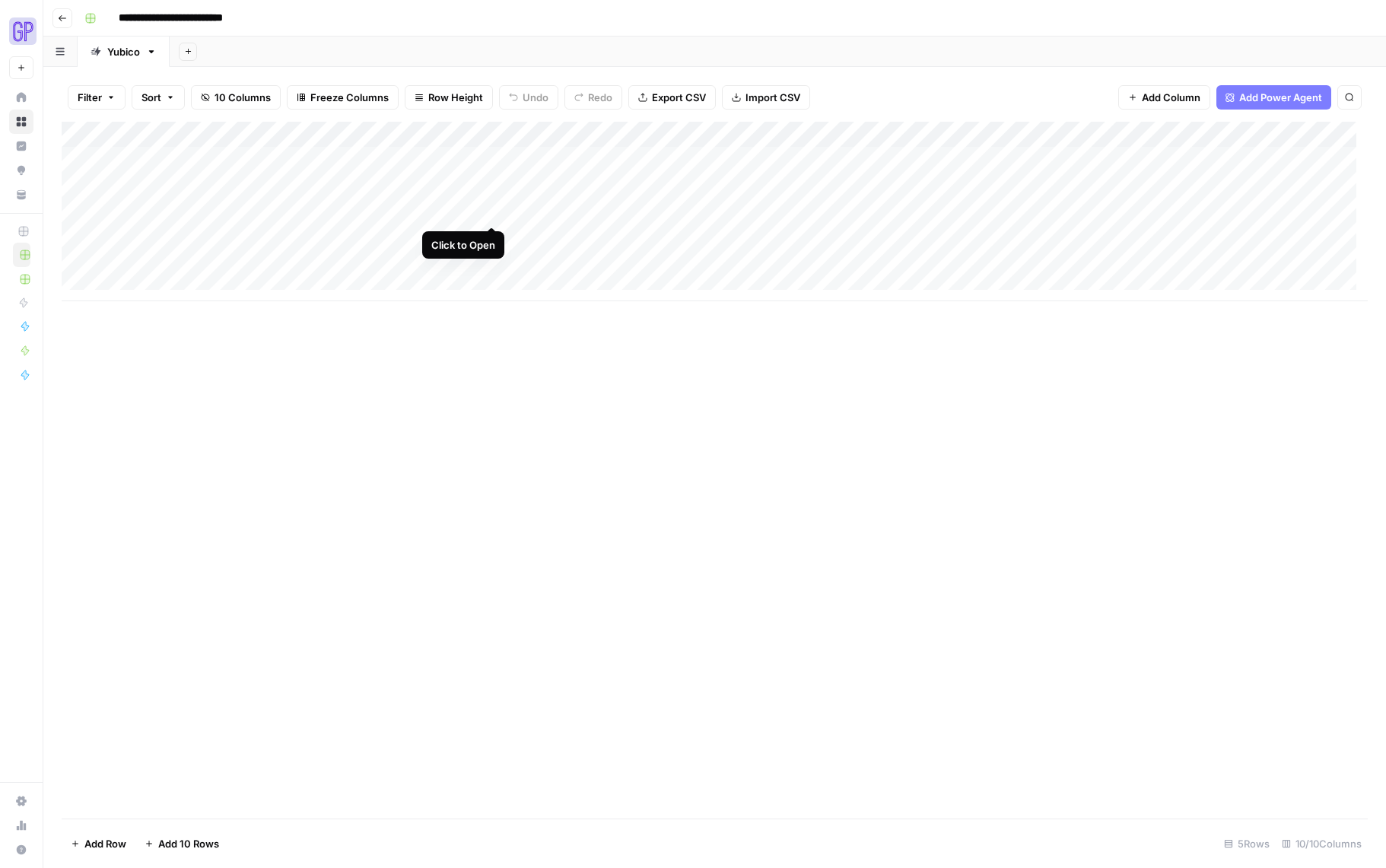
click at [488, 208] on div "Add Column" at bounding box center [715, 211] width 1306 height 179
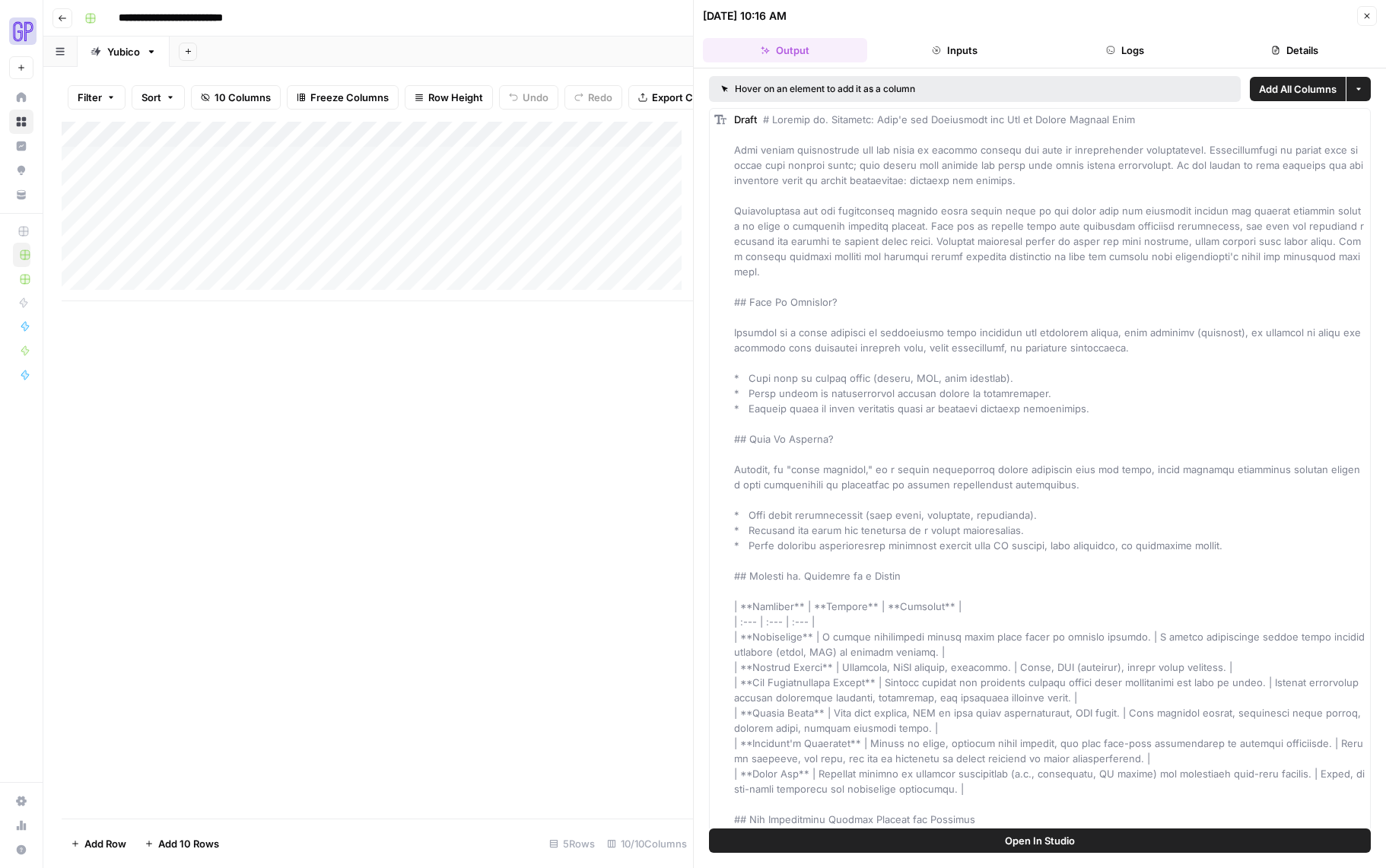
click at [1370, 14] on icon "button" at bounding box center [1367, 16] width 9 height 9
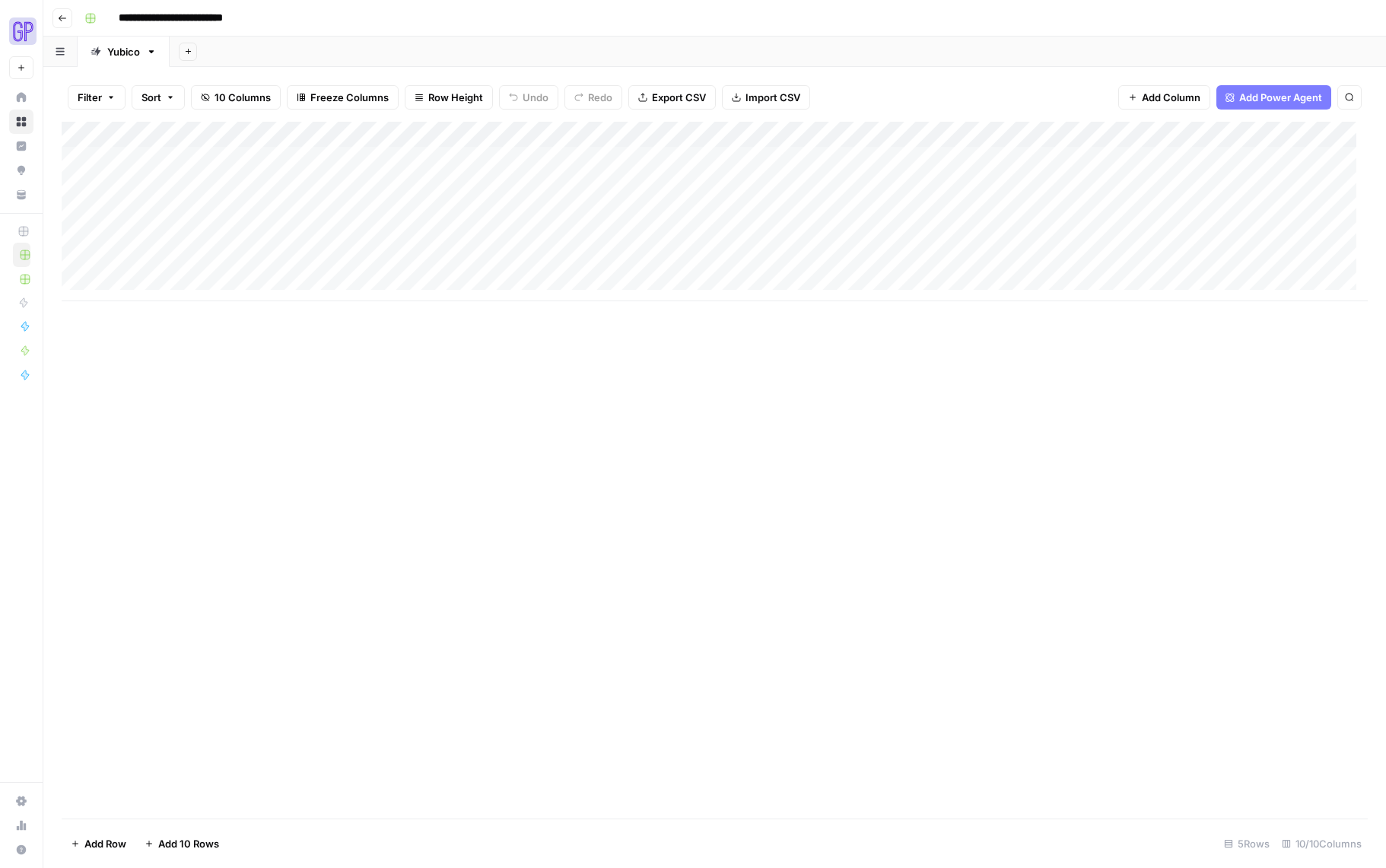
click at [495, 136] on div "Add Column" at bounding box center [715, 211] width 1306 height 179
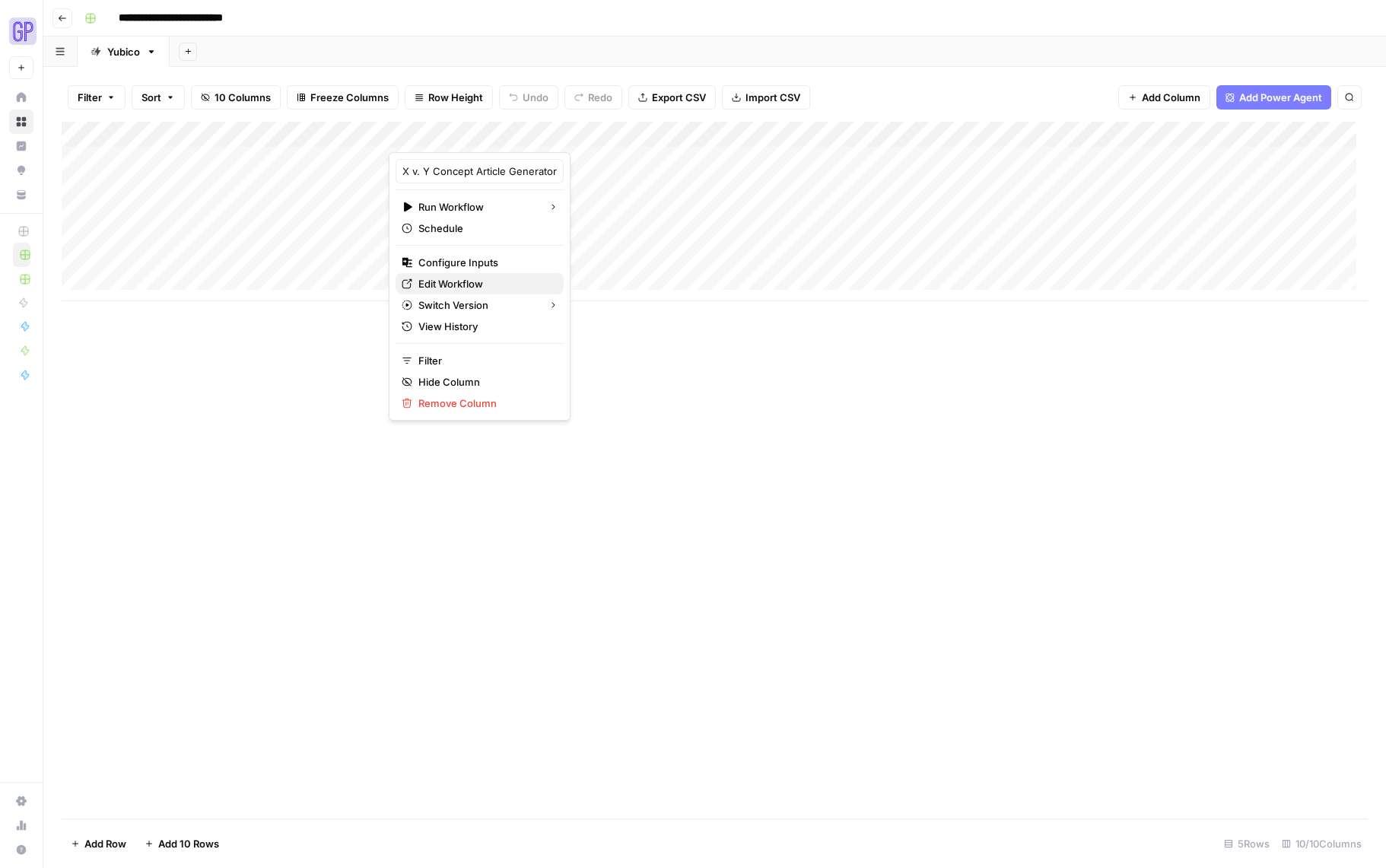
click at [463, 287] on span "Edit Workflow" at bounding box center [485, 283] width 133 height 15
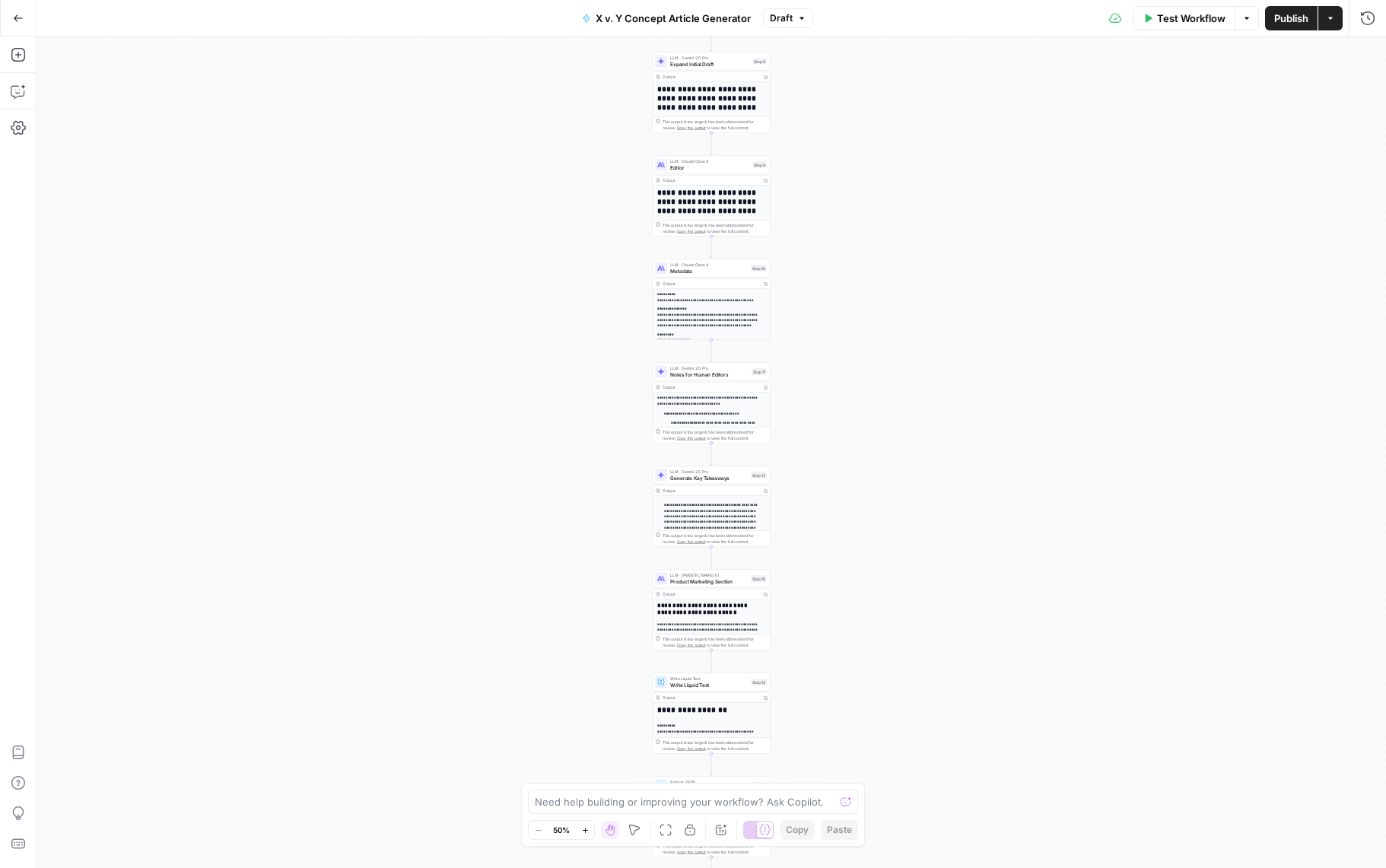
scroll to position [183, 0]
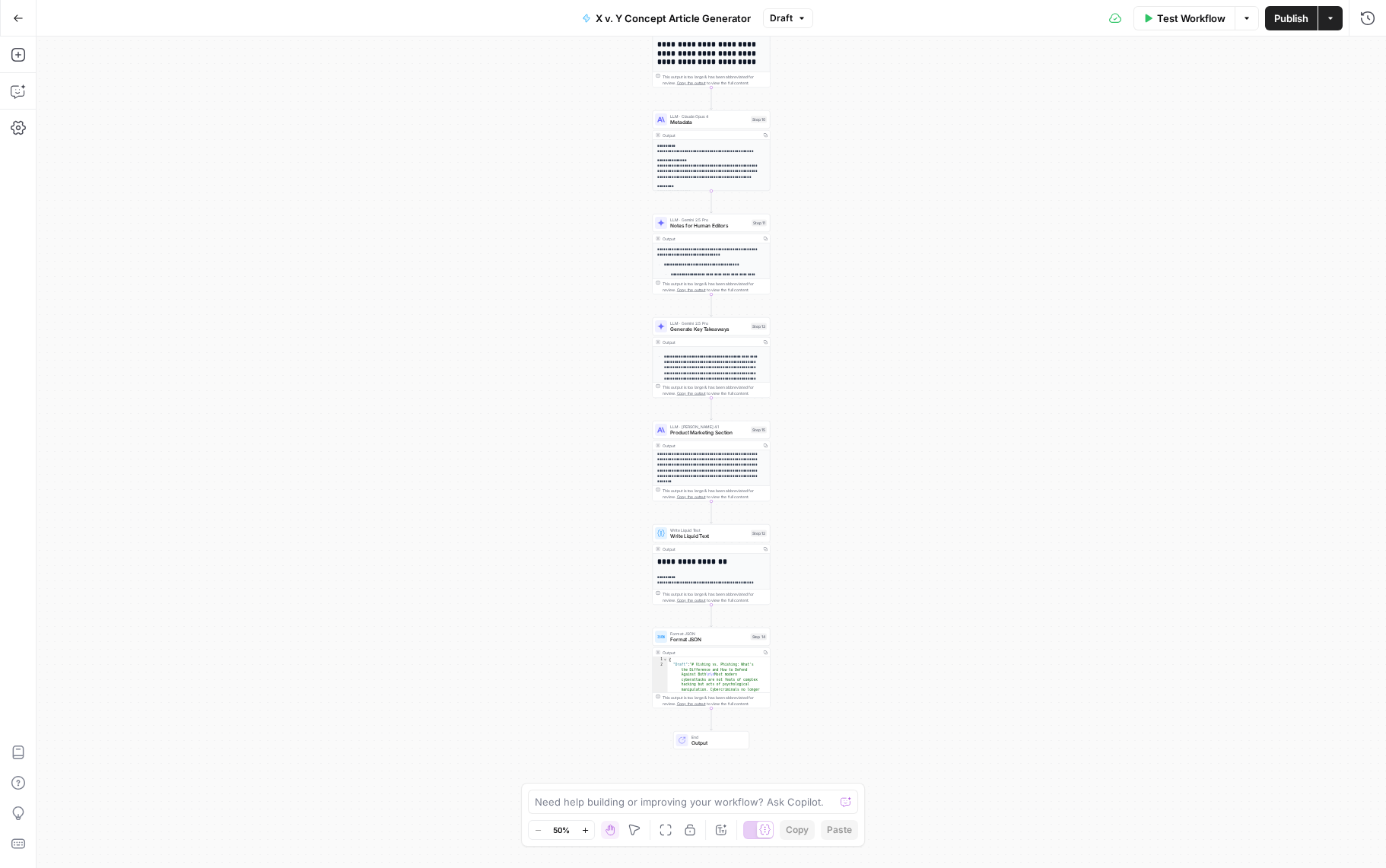
click at [717, 466] on p "**********" at bounding box center [708, 454] width 103 height 61
click at [768, 446] on button "Copy" at bounding box center [765, 446] width 9 height 9
click at [711, 741] on span "Output" at bounding box center [718, 743] width 52 height 8
click at [704, 742] on span "Output" at bounding box center [718, 743] width 52 height 8
click at [1001, 118] on span "Autodetect" at bounding box center [979, 123] width 216 height 15
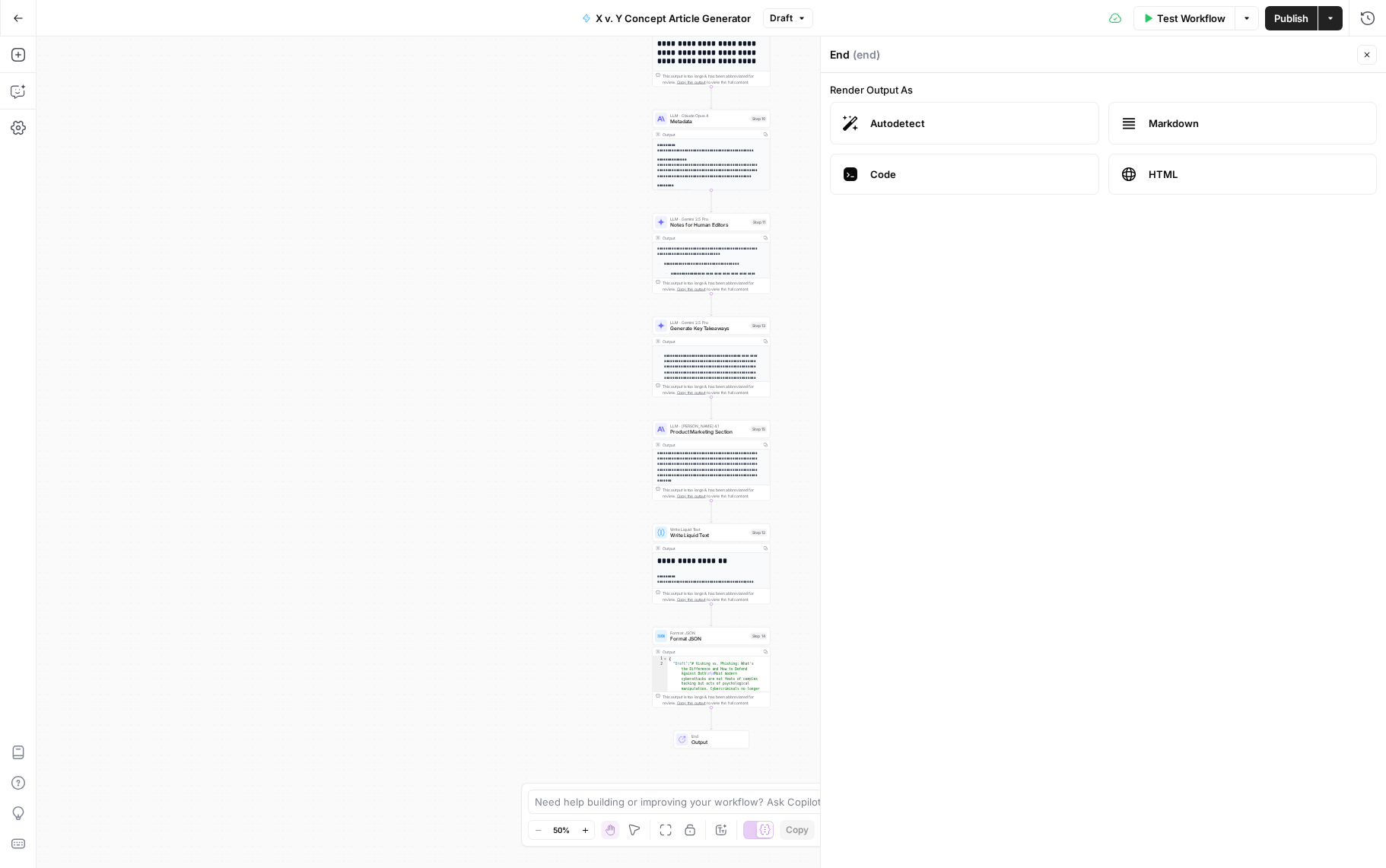
click at [1163, 121] on span "Markdown" at bounding box center [1257, 123] width 216 height 15
click at [925, 131] on label "Autodetect" at bounding box center [964, 123] width 270 height 42
click at [1362, 58] on icon "button" at bounding box center [1367, 55] width 9 height 9
click at [725, 744] on span "Output" at bounding box center [718, 743] width 52 height 8
type textarea "**********"
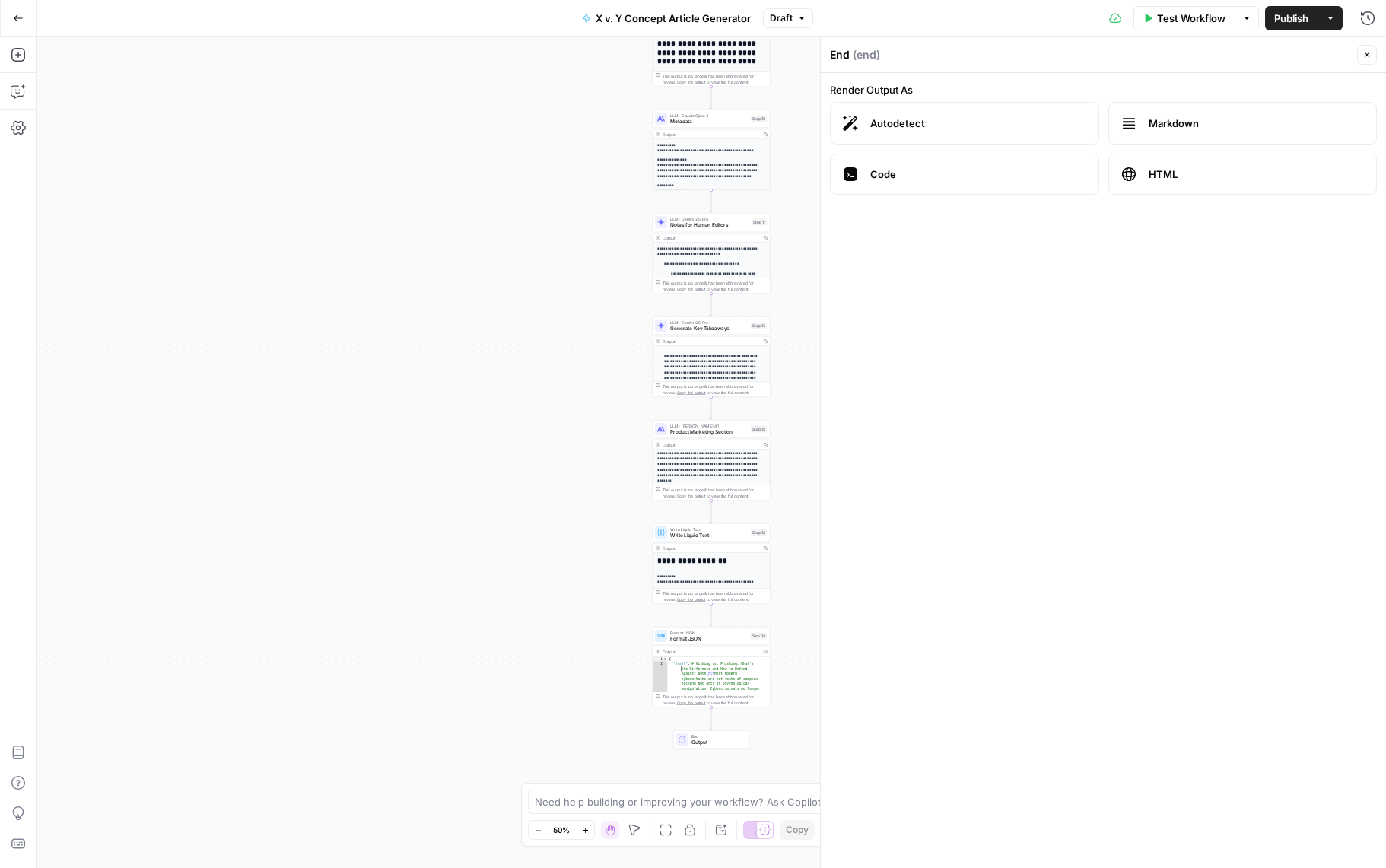
click at [767, 651] on icon "button" at bounding box center [765, 651] width 4 height 4
click at [765, 447] on button "Copy" at bounding box center [765, 445] width 9 height 9
click at [1370, 49] on button "Close" at bounding box center [1366, 54] width 20 height 20
